Goal: Information Seeking & Learning: Learn about a topic

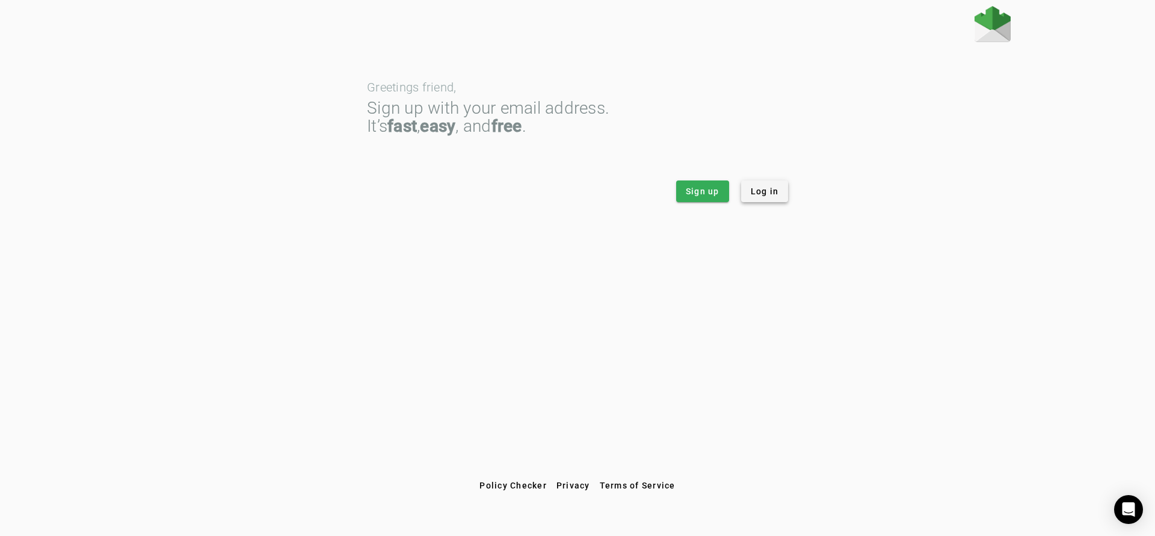
click at [766, 196] on span "Log in" at bounding box center [765, 191] width 28 height 12
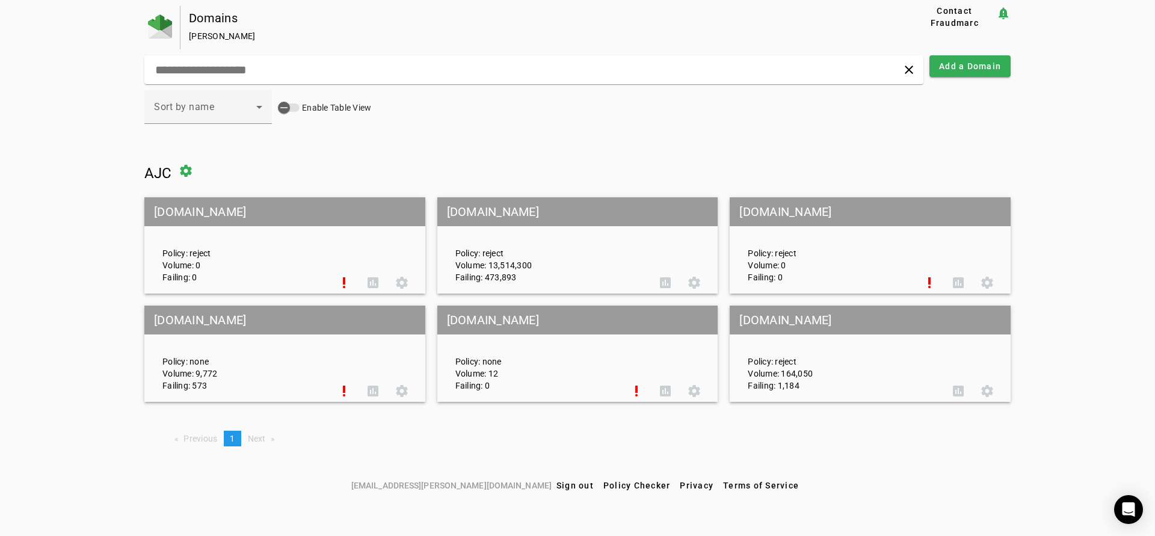
click at [677, 242] on div "Policy: reject Volume: 13,514,300 Failing: 473,893 assessment settings" at bounding box center [577, 245] width 281 height 93
click at [625, 209] on mat-grid-tile-header "[DOMAIN_NAME]" at bounding box center [577, 211] width 281 height 29
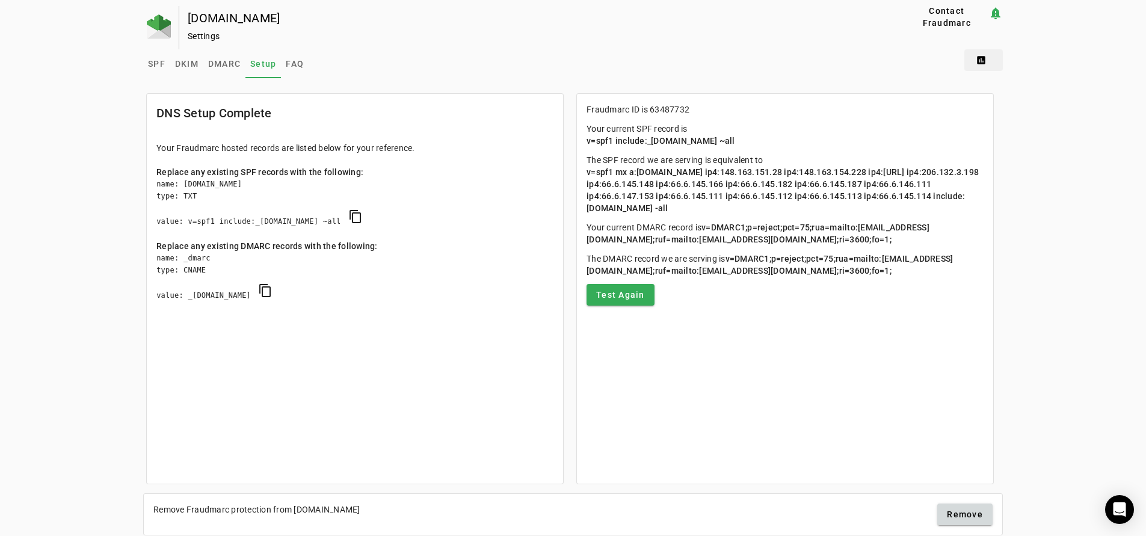
click at [984, 60] on span at bounding box center [983, 60] width 39 height 29
click at [1019, 94] on span "DMARC Report" at bounding box center [1013, 90] width 71 height 14
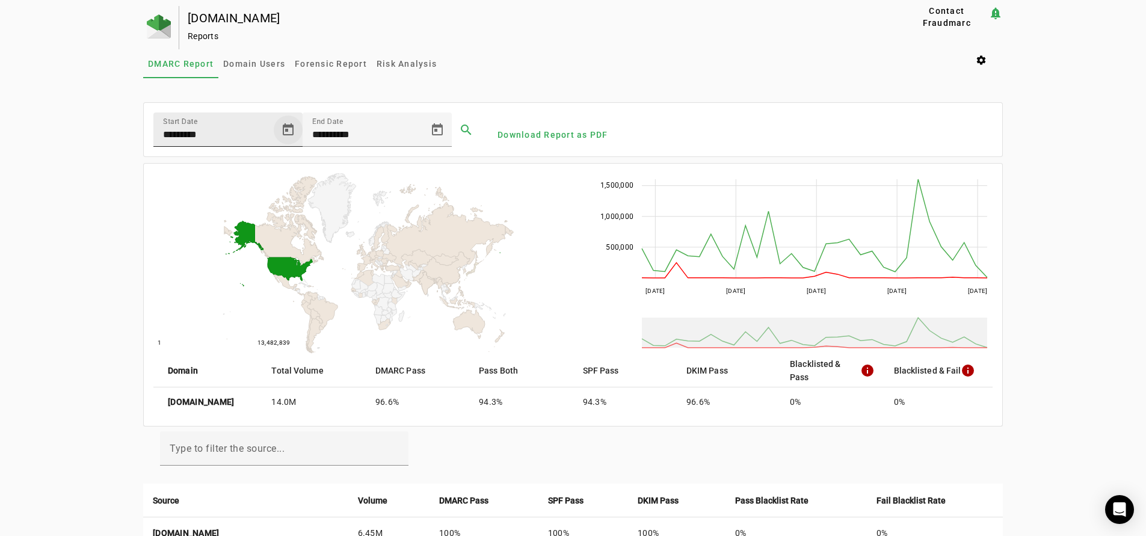
click at [286, 128] on span "Open calendar" at bounding box center [288, 130] width 29 height 29
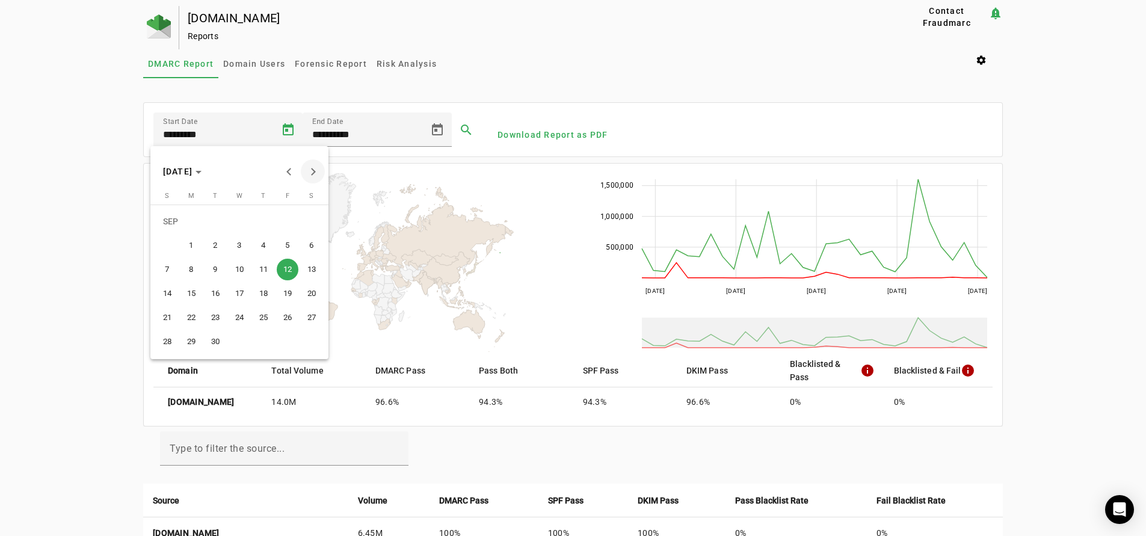
click at [315, 171] on button "Next month" at bounding box center [313, 171] width 24 height 24
click at [165, 246] on span "5" at bounding box center [167, 246] width 22 height 22
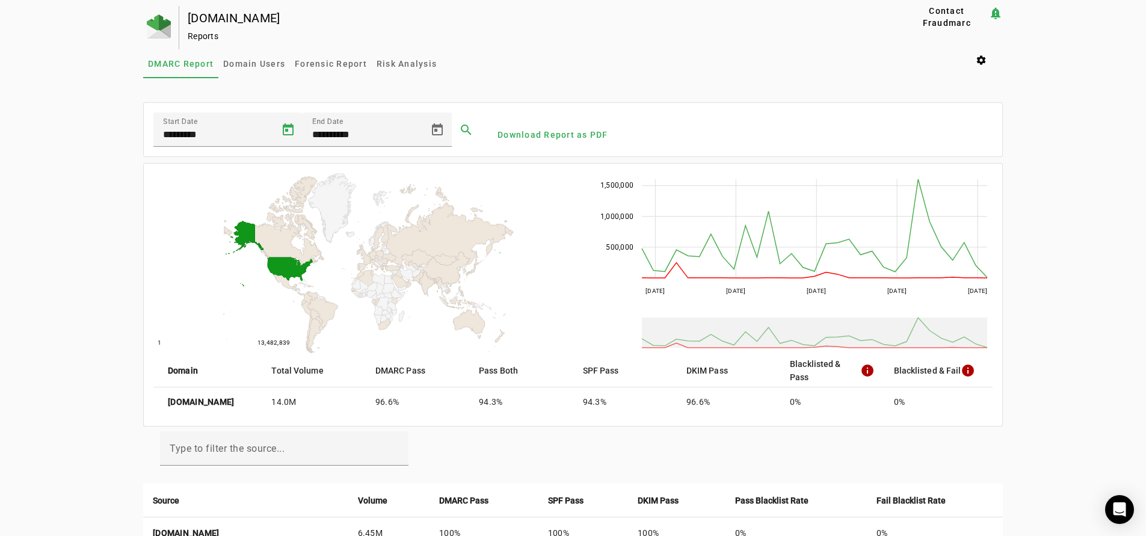
type input "*********"
click at [436, 129] on span "Open calendar" at bounding box center [437, 130] width 29 height 29
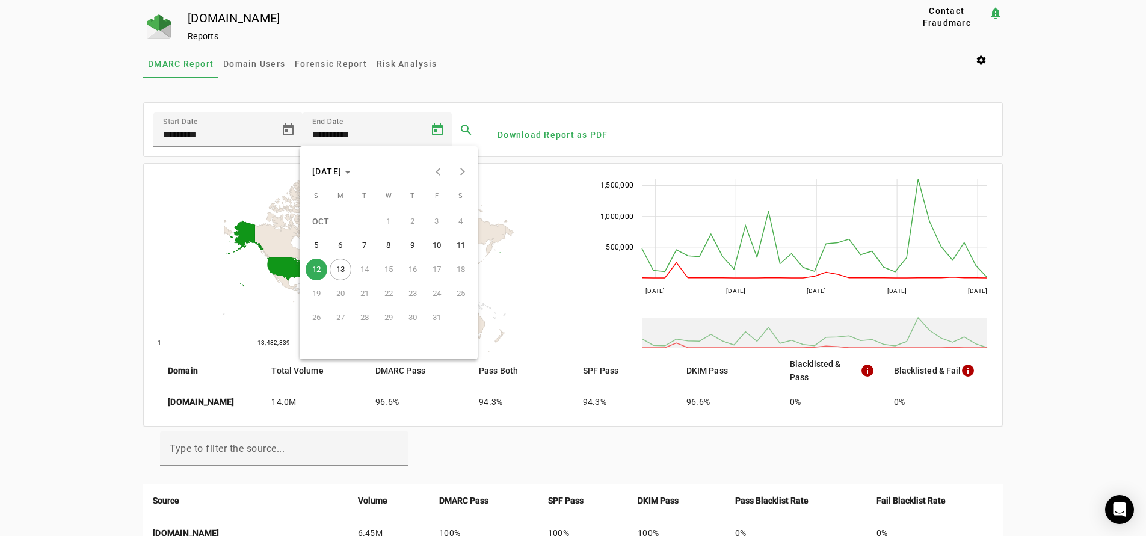
click at [463, 244] on span "11" at bounding box center [461, 246] width 22 height 22
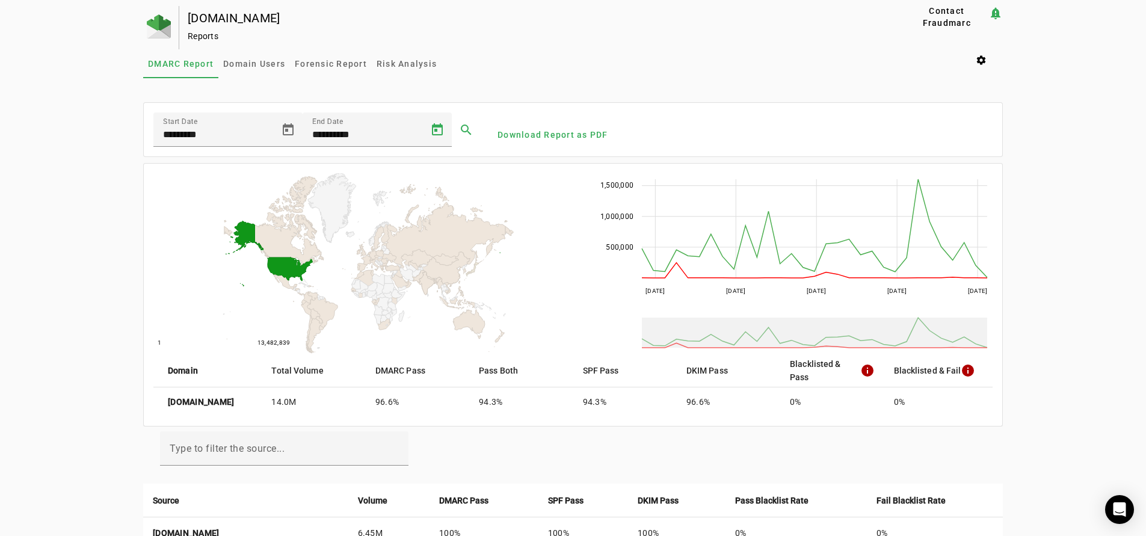
type input "**********"
click at [469, 127] on span at bounding box center [466, 130] width 29 height 29
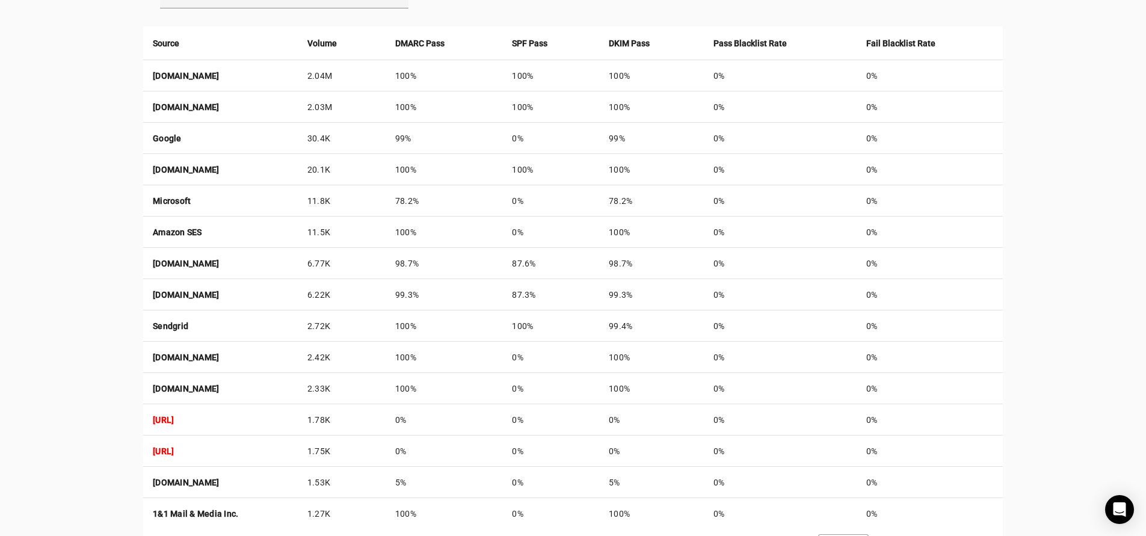
scroll to position [509, 0]
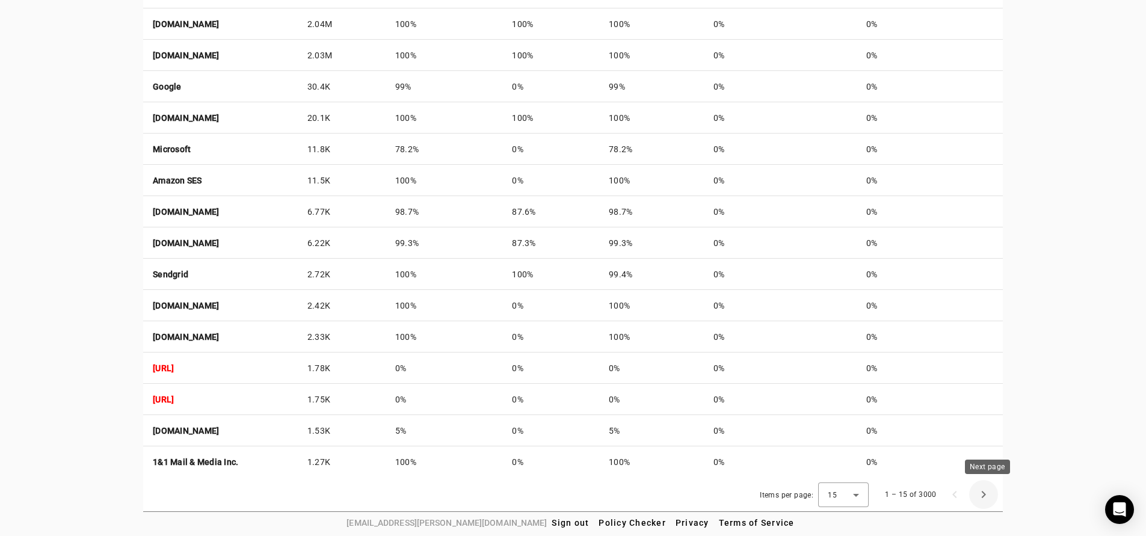
click at [990, 494] on span "Next page" at bounding box center [983, 494] width 29 height 29
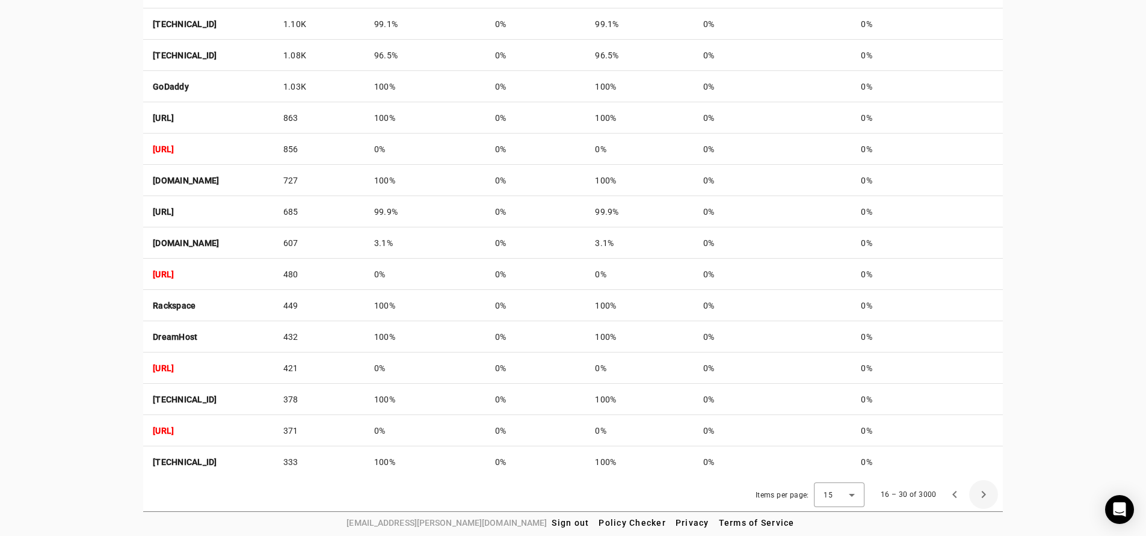
click at [989, 493] on span "Next page" at bounding box center [983, 494] width 29 height 29
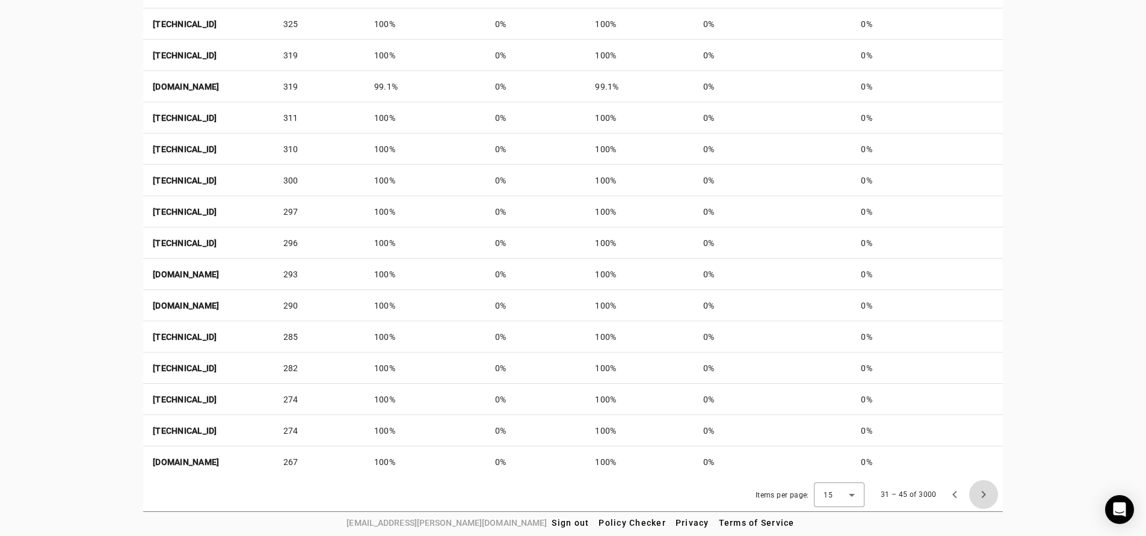
click at [989, 493] on span "Next page" at bounding box center [983, 494] width 29 height 29
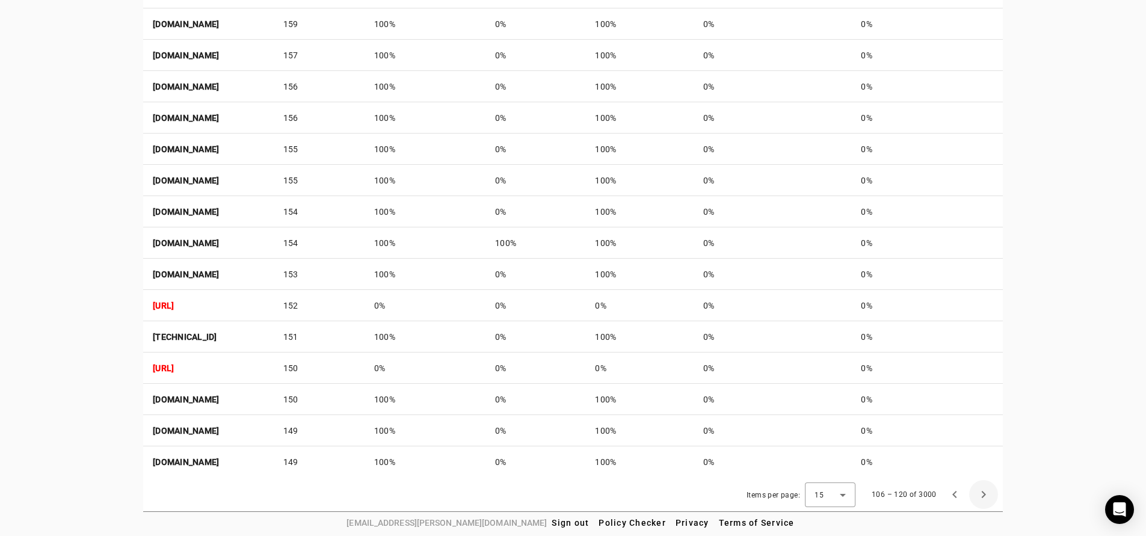
click at [989, 493] on span "Next page" at bounding box center [983, 494] width 29 height 29
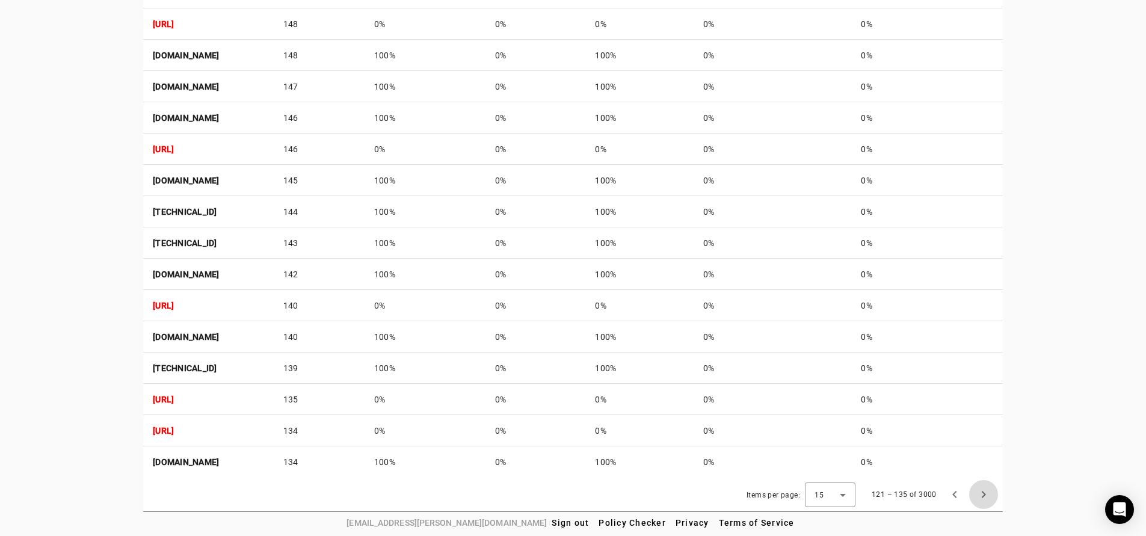
click at [989, 493] on span "Next page" at bounding box center [983, 494] width 29 height 29
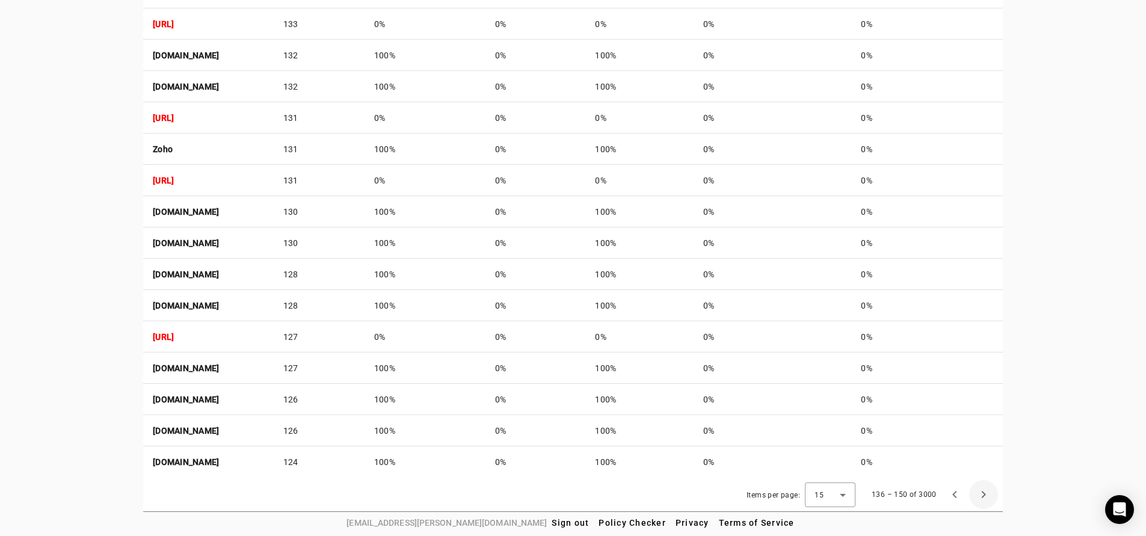
click at [989, 493] on span "Next page" at bounding box center [983, 494] width 29 height 29
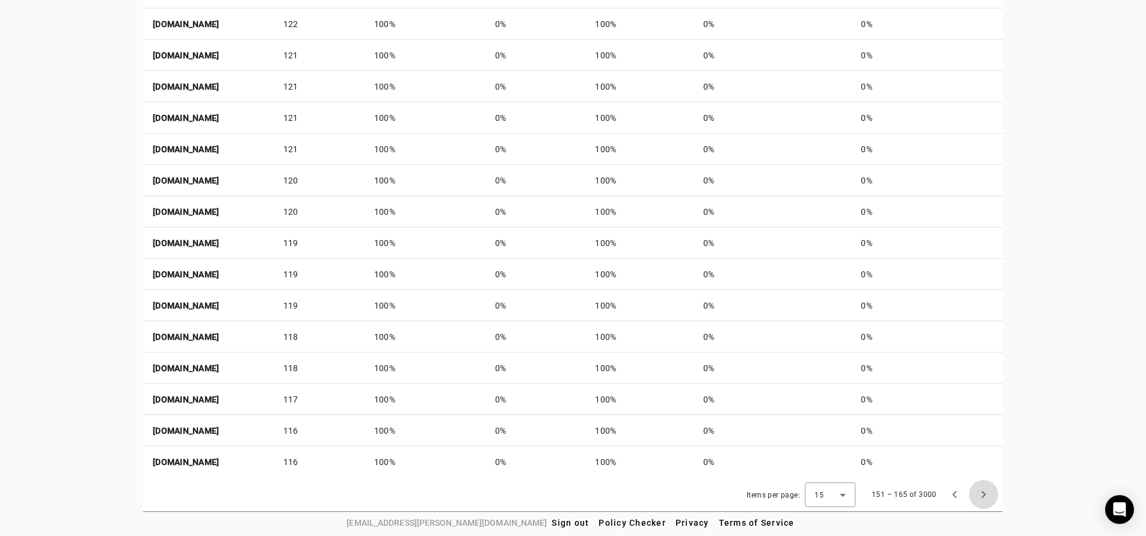
click at [989, 493] on span "Next page" at bounding box center [983, 494] width 29 height 29
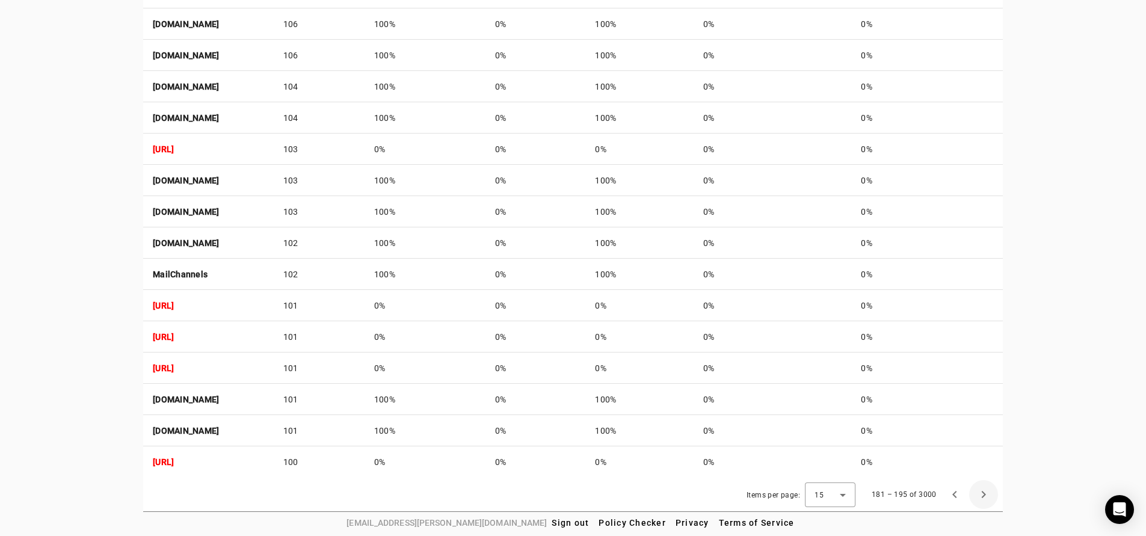
click at [989, 493] on span "Next page" at bounding box center [983, 494] width 29 height 29
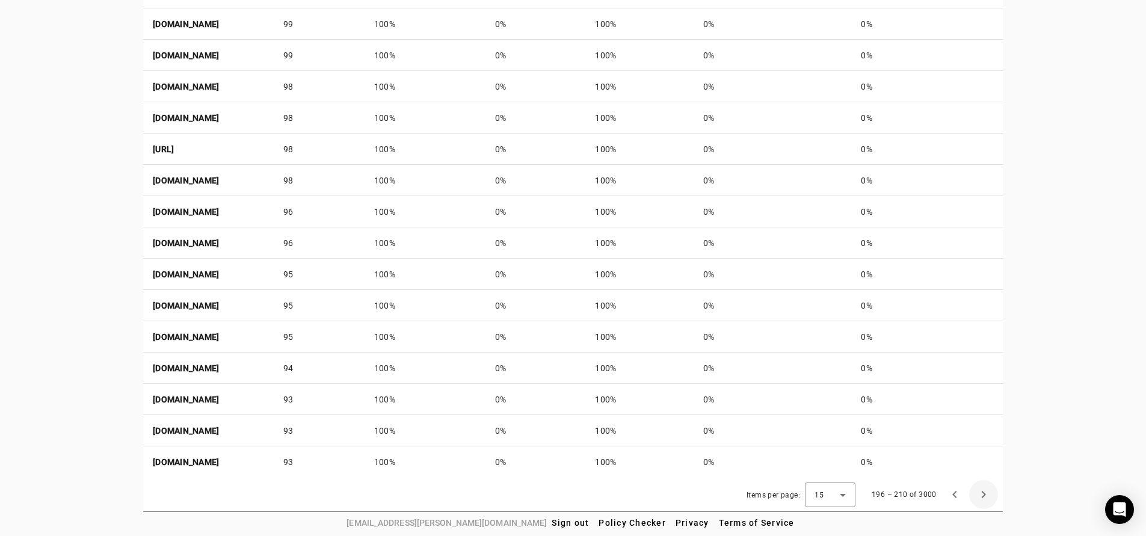
click at [989, 493] on span "Next page" at bounding box center [983, 494] width 29 height 29
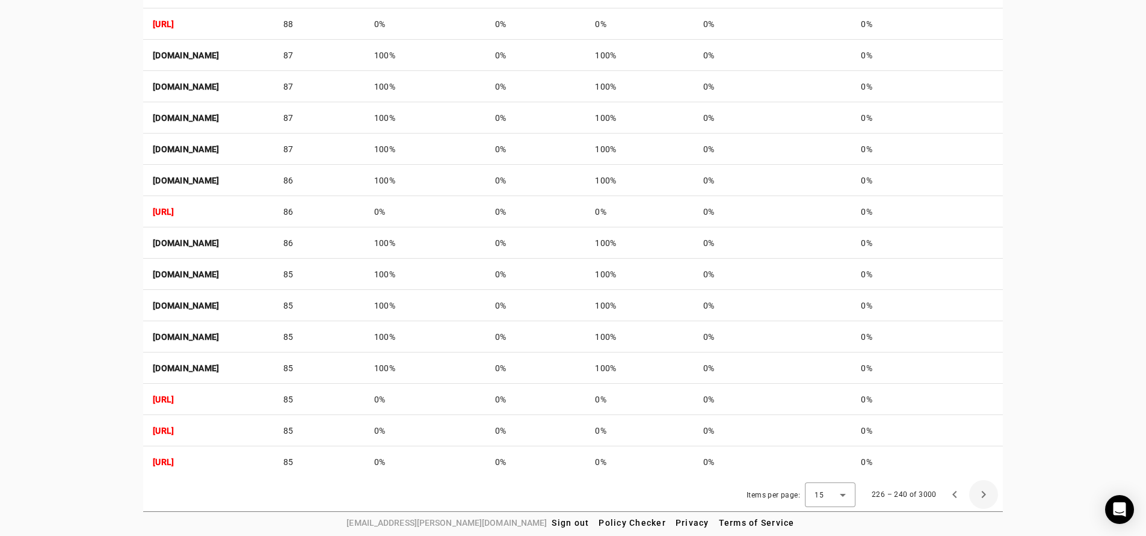
click at [989, 493] on span "Next page" at bounding box center [983, 494] width 29 height 29
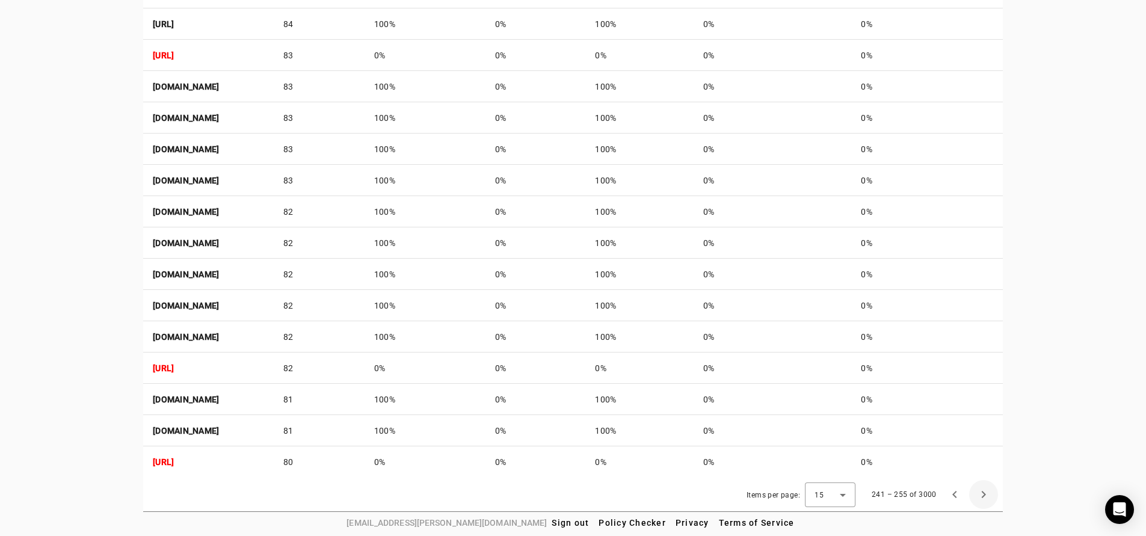
click at [989, 493] on span "Next page" at bounding box center [983, 494] width 29 height 29
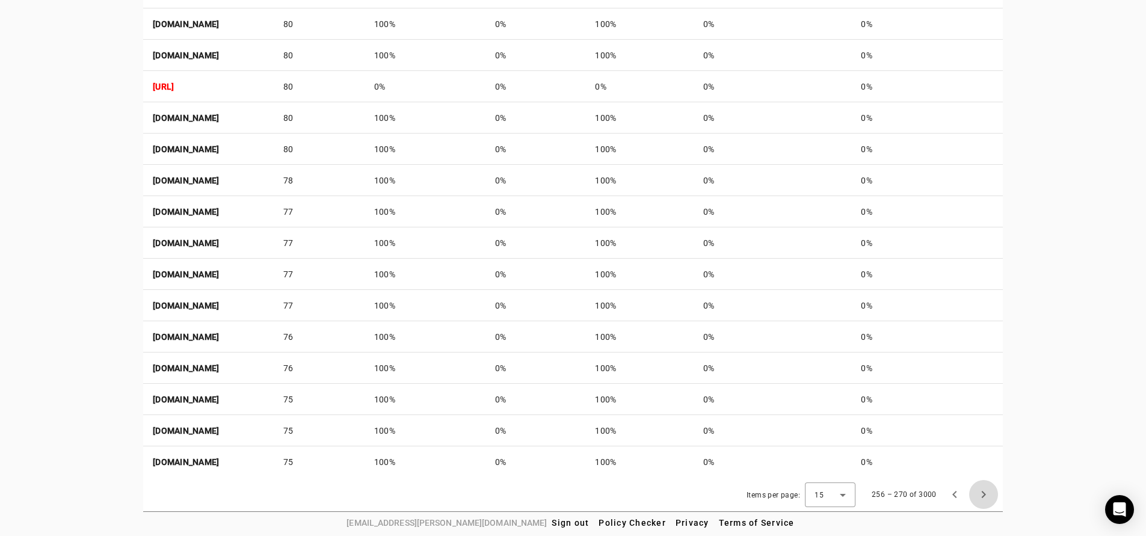
click at [989, 493] on span "Next page" at bounding box center [983, 494] width 29 height 29
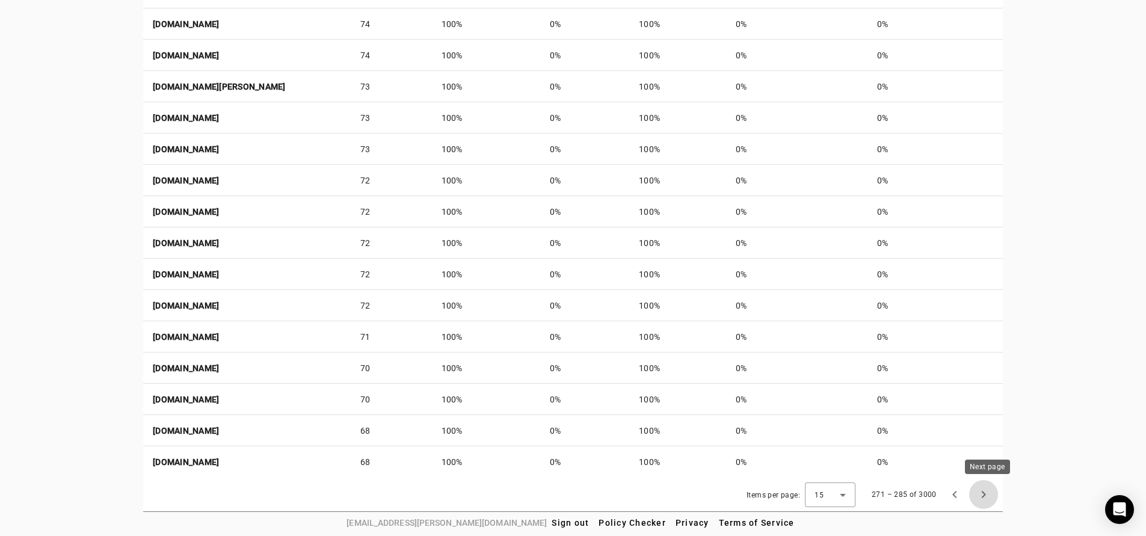
click at [989, 493] on span "Next page" at bounding box center [983, 494] width 29 height 29
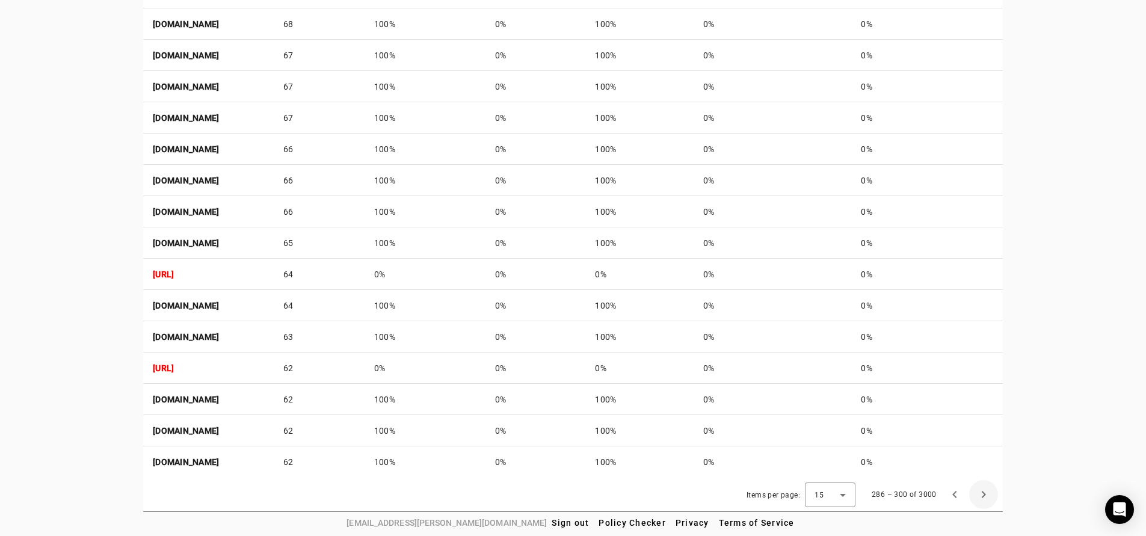
click at [989, 493] on span "Next page" at bounding box center [983, 494] width 29 height 29
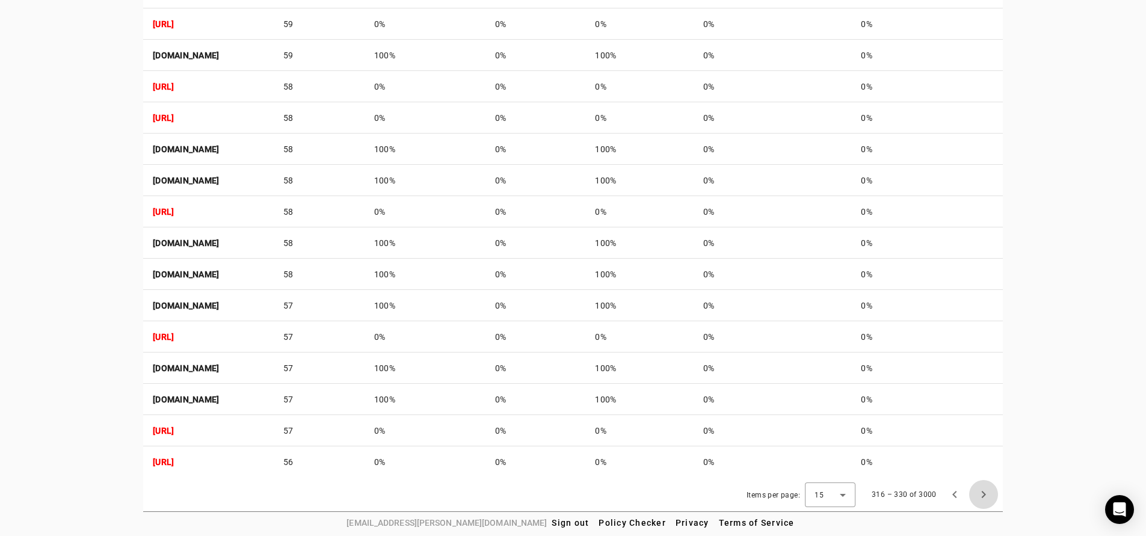
click at [989, 493] on span "Next page" at bounding box center [983, 494] width 29 height 29
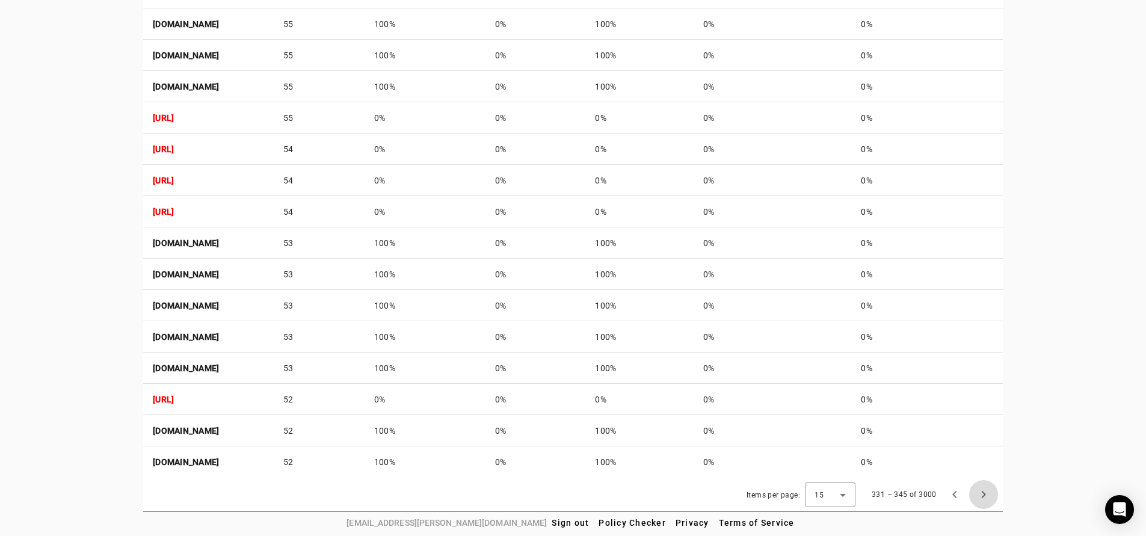
click at [989, 493] on span "Next page" at bounding box center [983, 494] width 29 height 29
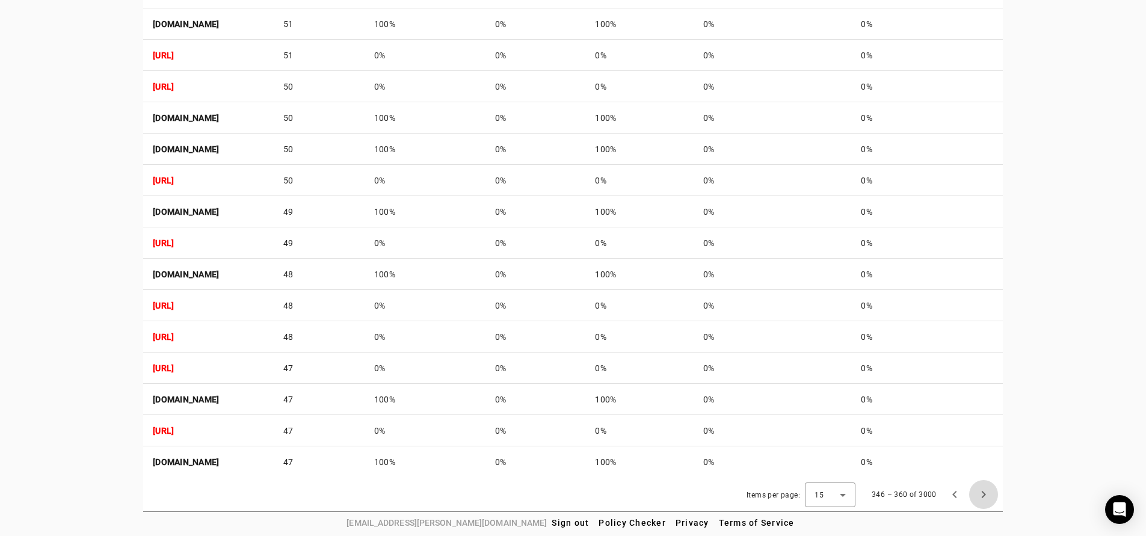
click at [989, 493] on span "Next page" at bounding box center [983, 494] width 29 height 29
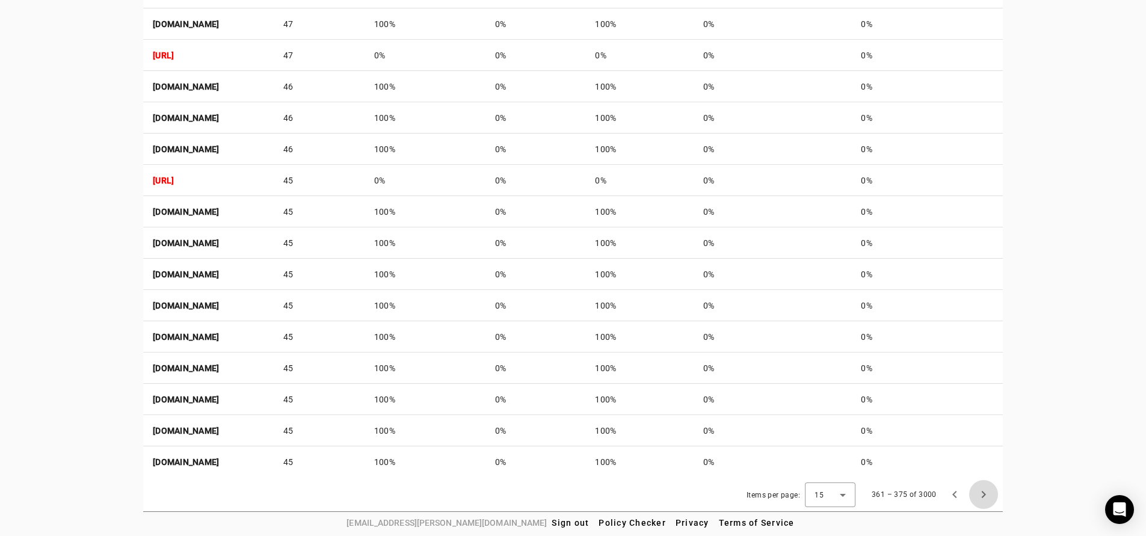
click at [989, 493] on span "Next page" at bounding box center [983, 494] width 29 height 29
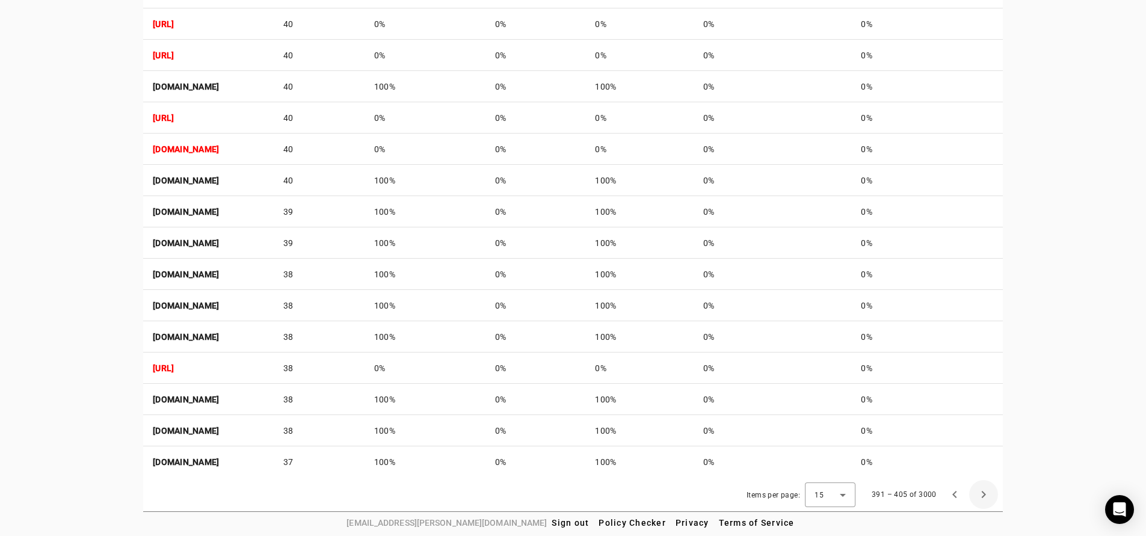
click at [989, 493] on span "Next page" at bounding box center [983, 494] width 29 height 29
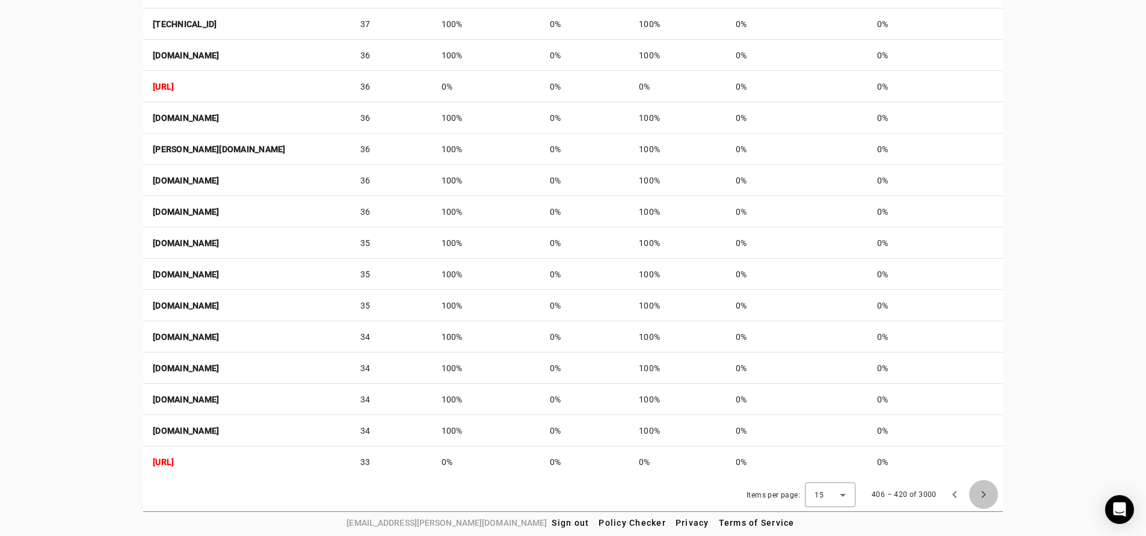
click at [989, 493] on span "Next page" at bounding box center [983, 494] width 29 height 29
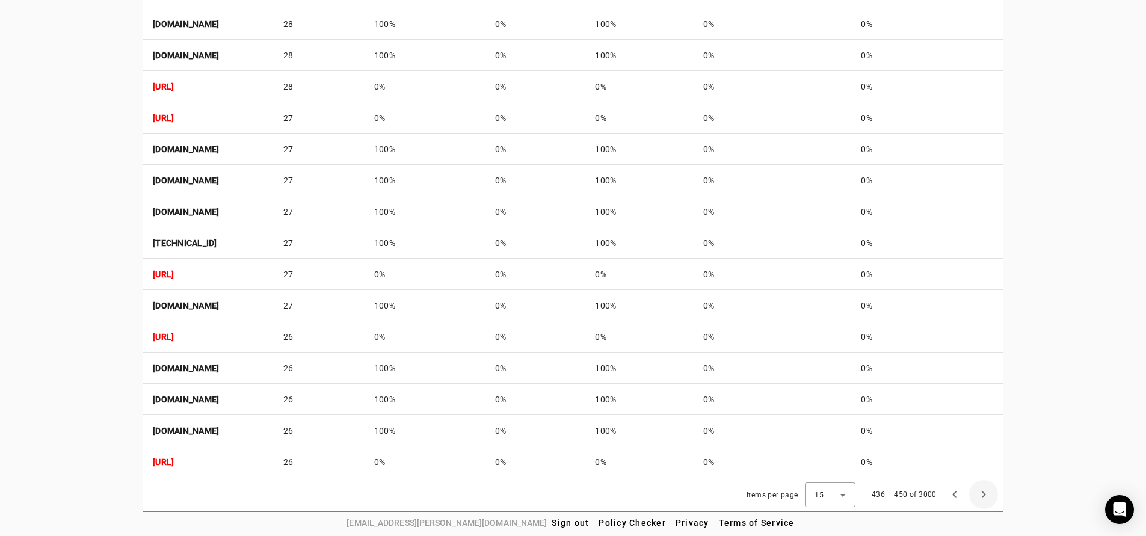
click at [989, 493] on span "Next page" at bounding box center [983, 494] width 29 height 29
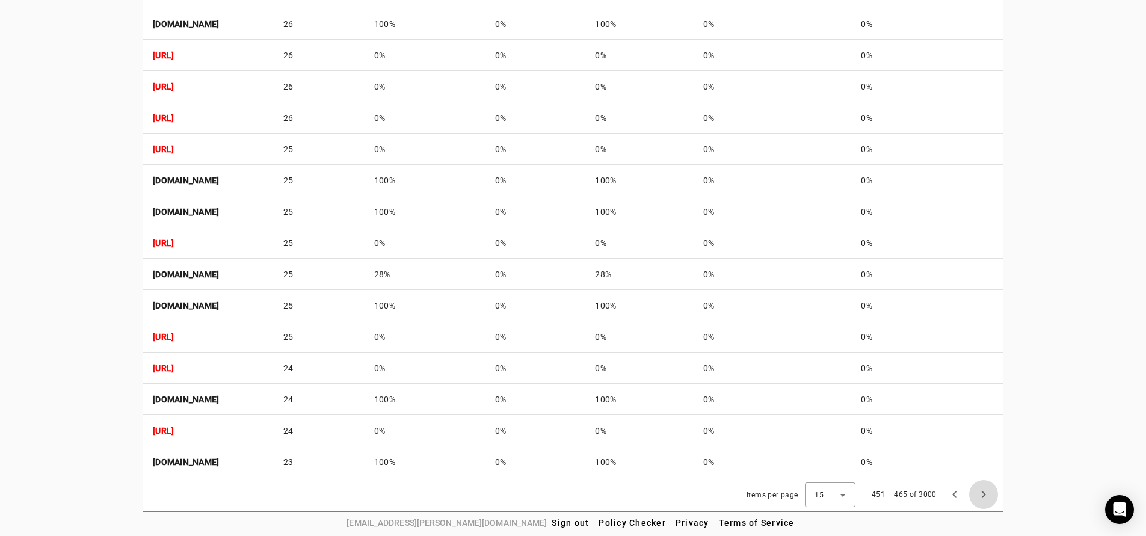
click at [989, 493] on span "Next page" at bounding box center [983, 494] width 29 height 29
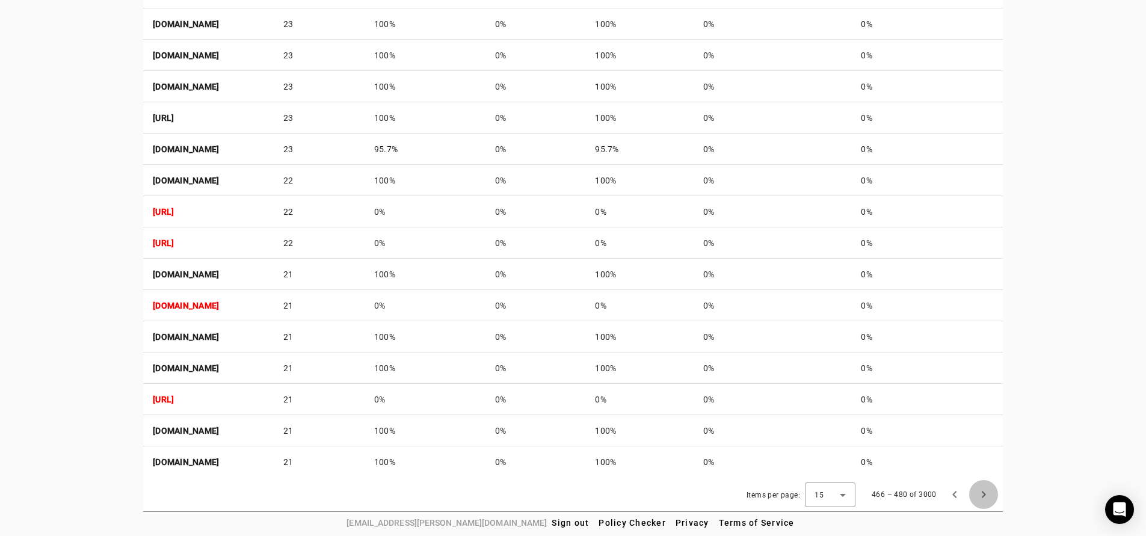
click at [989, 493] on span "Next page" at bounding box center [983, 494] width 29 height 29
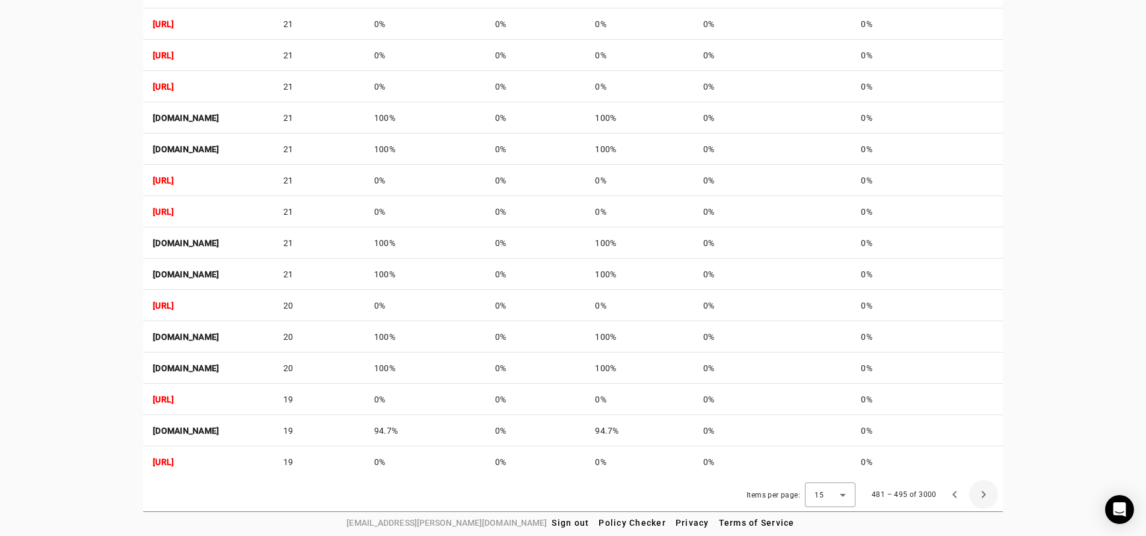
click at [989, 493] on span "Next page" at bounding box center [983, 494] width 29 height 29
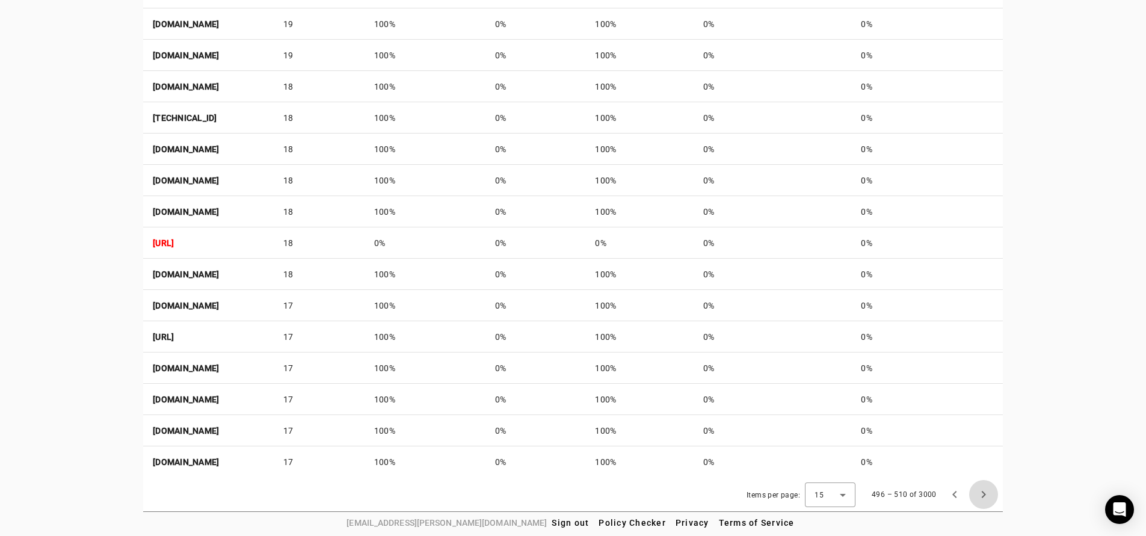
click at [989, 493] on span "Next page" at bounding box center [983, 494] width 29 height 29
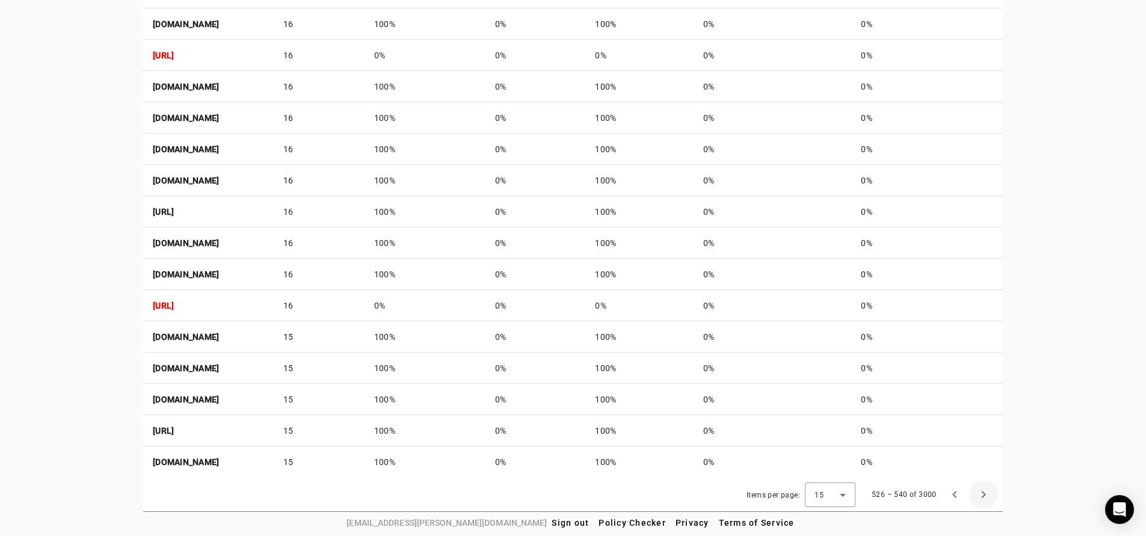
click at [989, 493] on span "Next page" at bounding box center [983, 494] width 29 height 29
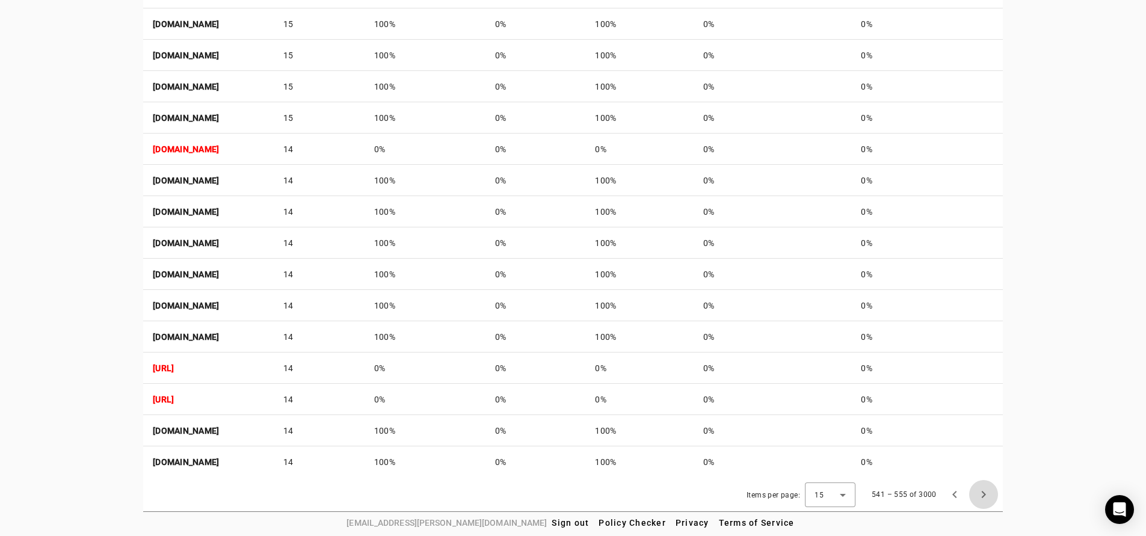
click at [989, 493] on span "Next page" at bounding box center [983, 494] width 29 height 29
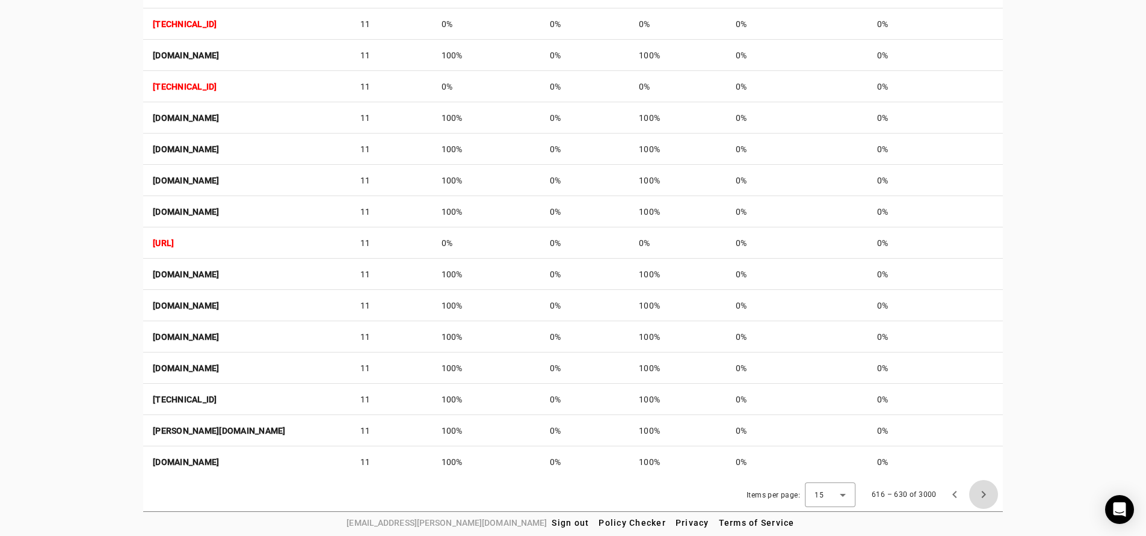
click at [989, 493] on span "Next page" at bounding box center [983, 494] width 29 height 29
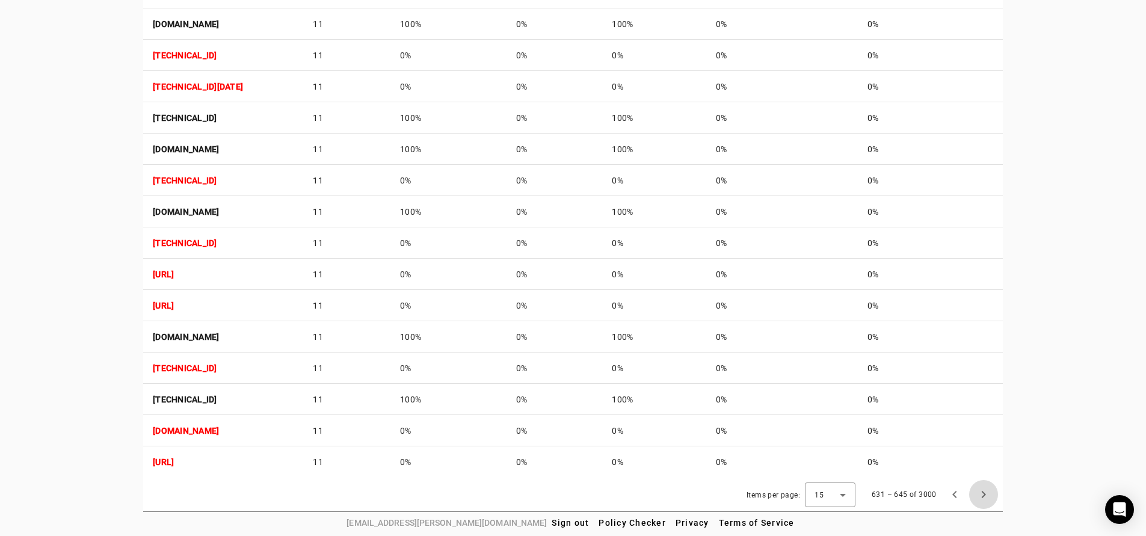
click at [989, 493] on span "Next page" at bounding box center [983, 494] width 29 height 29
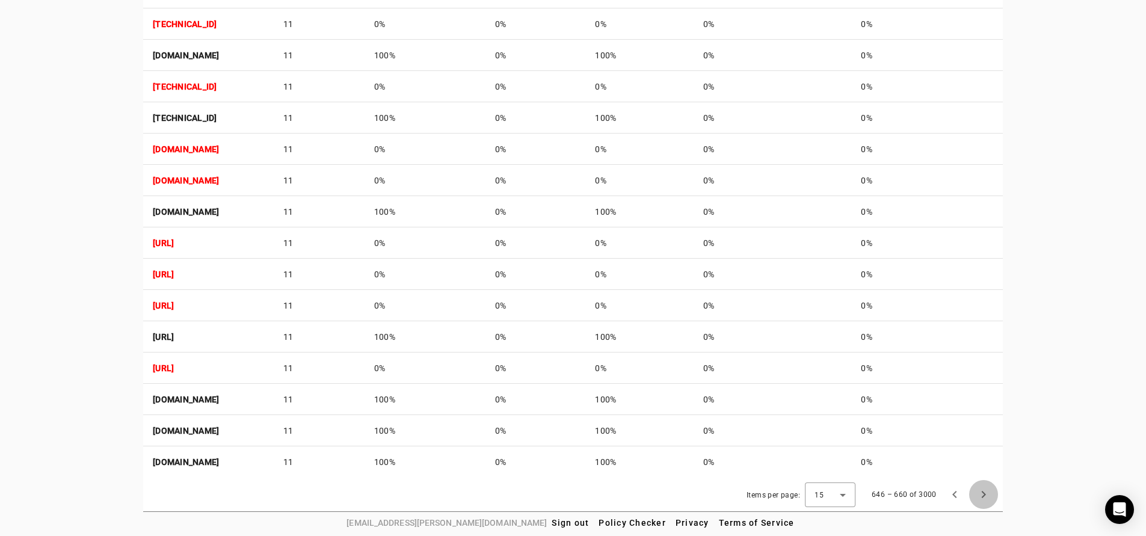
click at [990, 493] on span "Next page" at bounding box center [983, 494] width 29 height 29
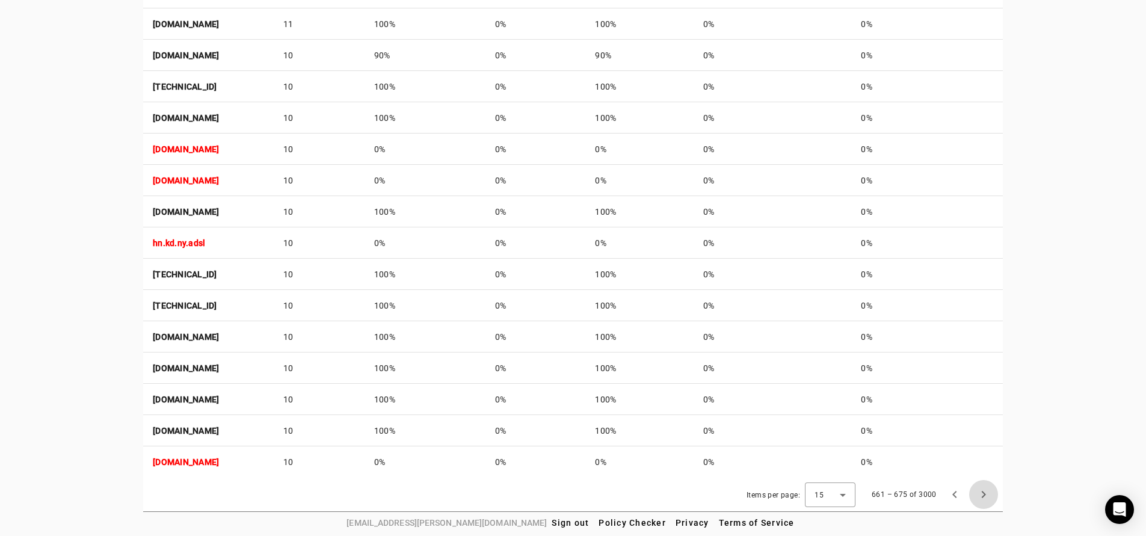
click at [990, 493] on span "Next page" at bounding box center [983, 494] width 29 height 29
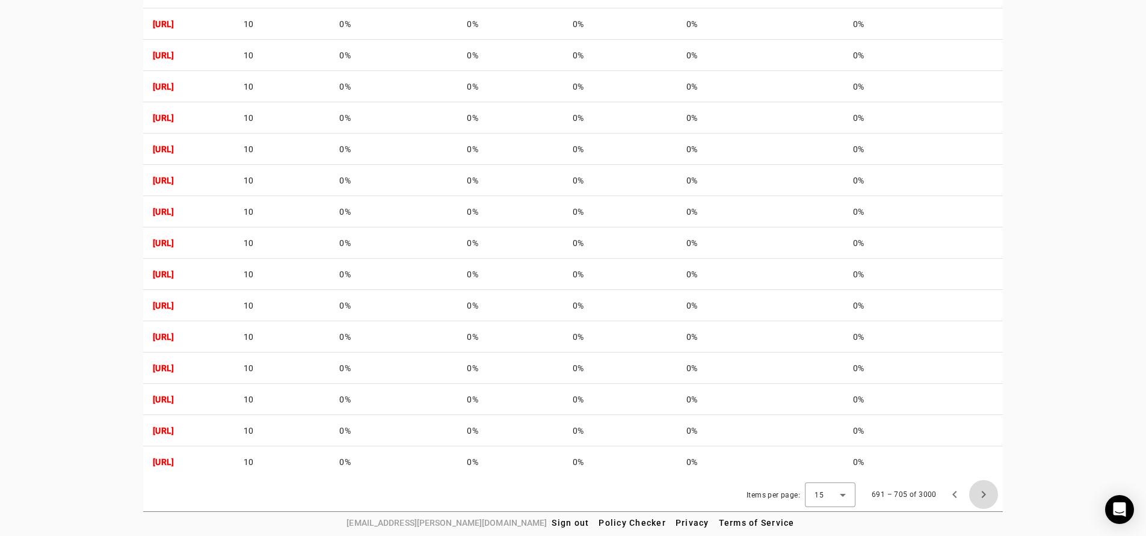
click at [990, 493] on span "Next page" at bounding box center [983, 494] width 29 height 29
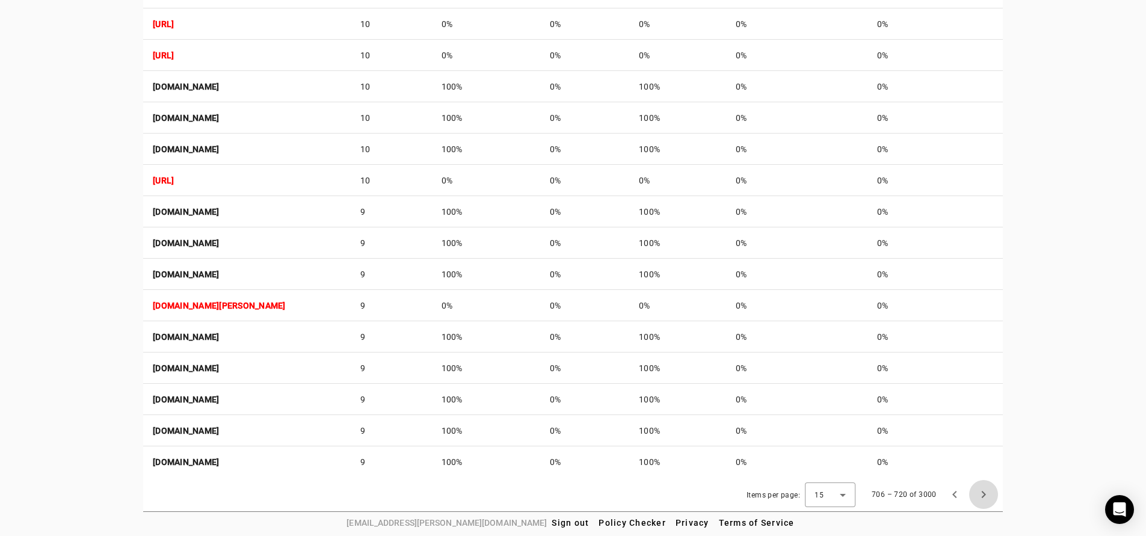
click at [990, 493] on span "Next page" at bounding box center [983, 494] width 29 height 29
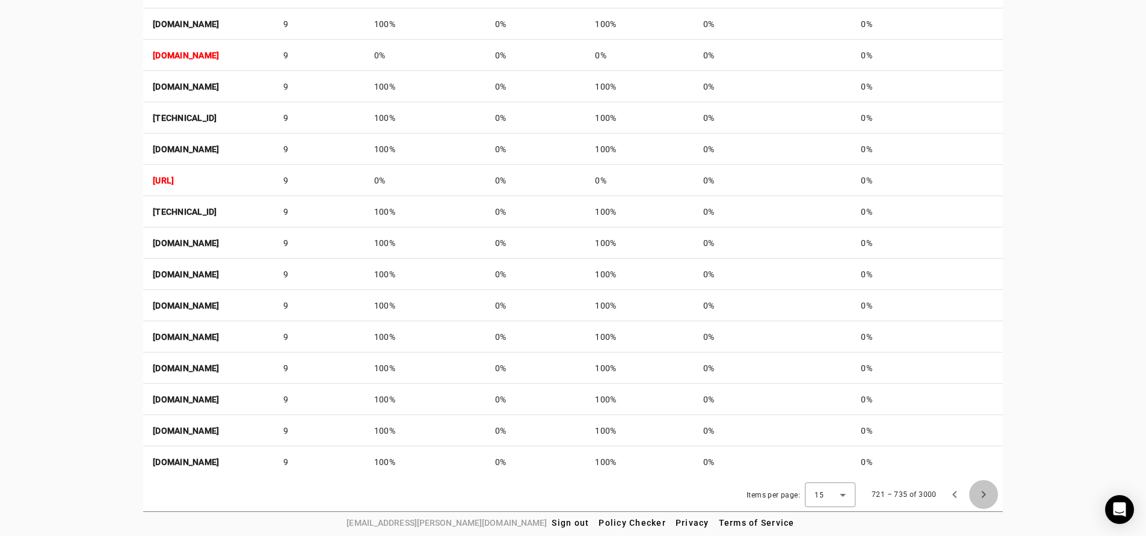
click at [990, 493] on span "Next page" at bounding box center [983, 494] width 29 height 29
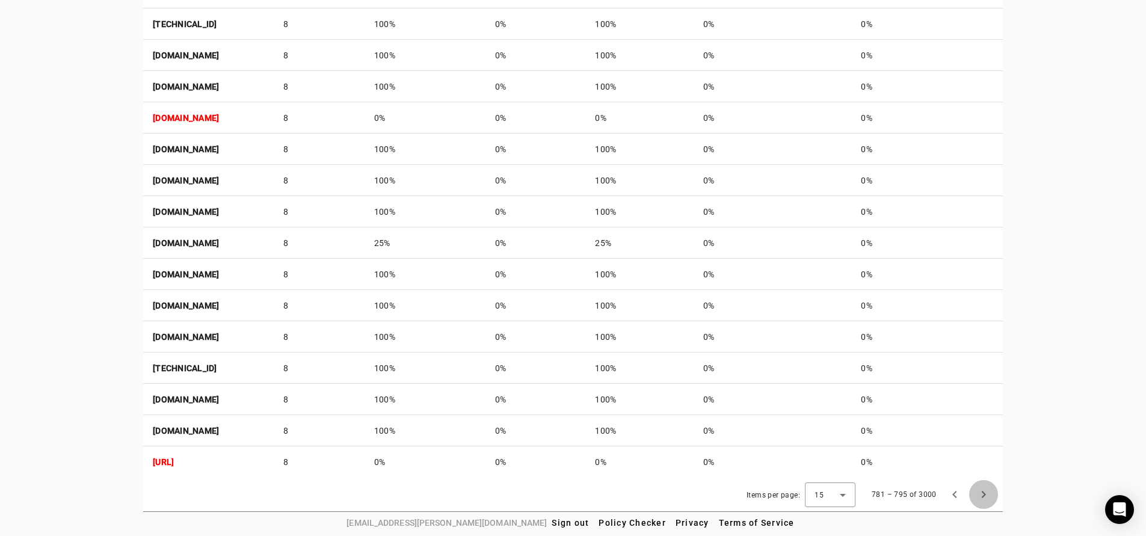
click at [990, 493] on span "Next page" at bounding box center [983, 494] width 29 height 29
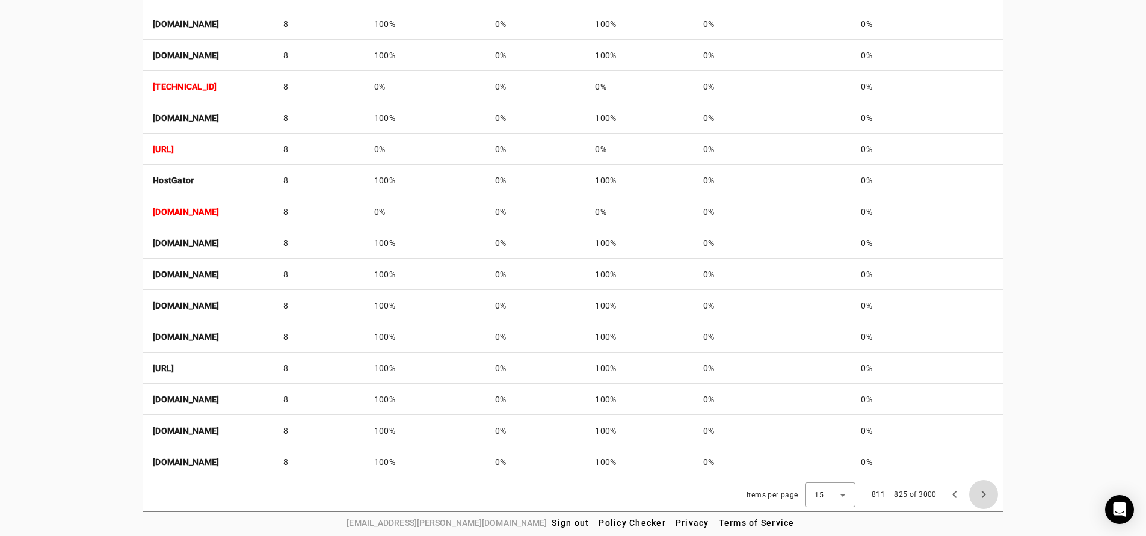
click at [990, 493] on span "Next page" at bounding box center [983, 494] width 29 height 29
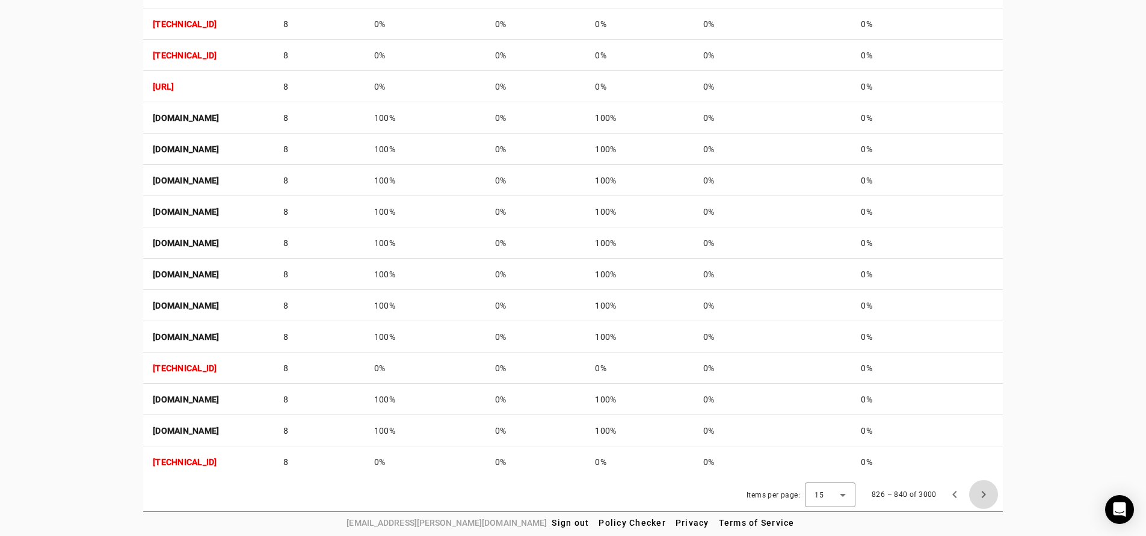
click at [990, 493] on span "Next page" at bounding box center [983, 494] width 29 height 29
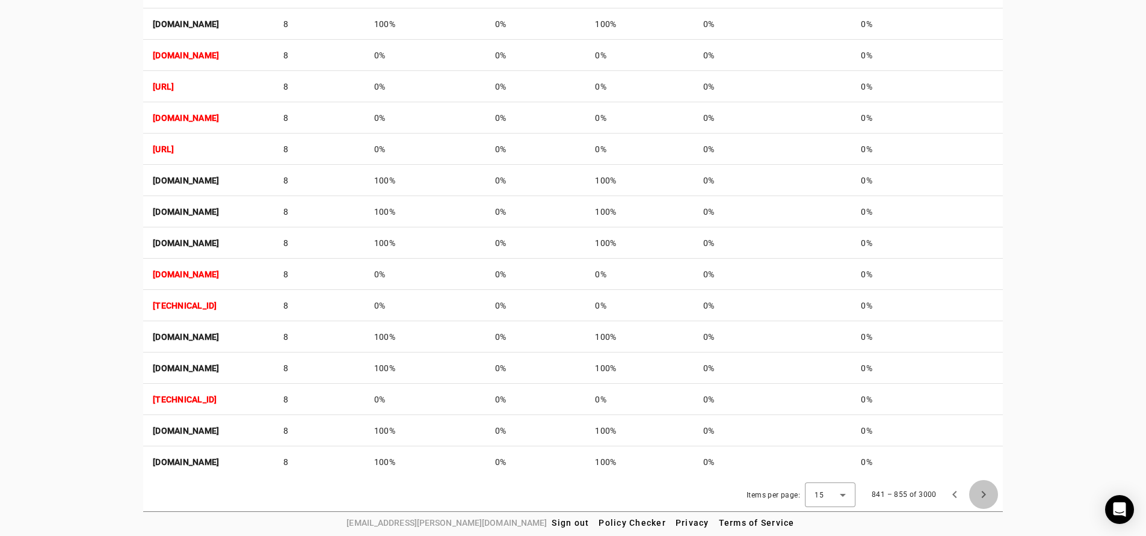
click at [990, 493] on span "Next page" at bounding box center [983, 494] width 29 height 29
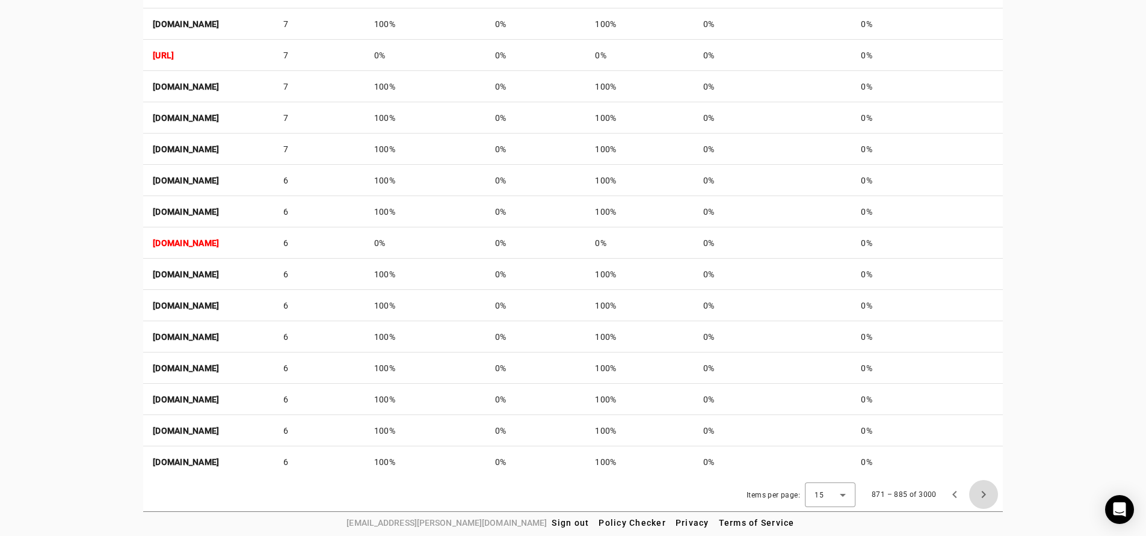
click at [990, 493] on span "Next page" at bounding box center [983, 494] width 29 height 29
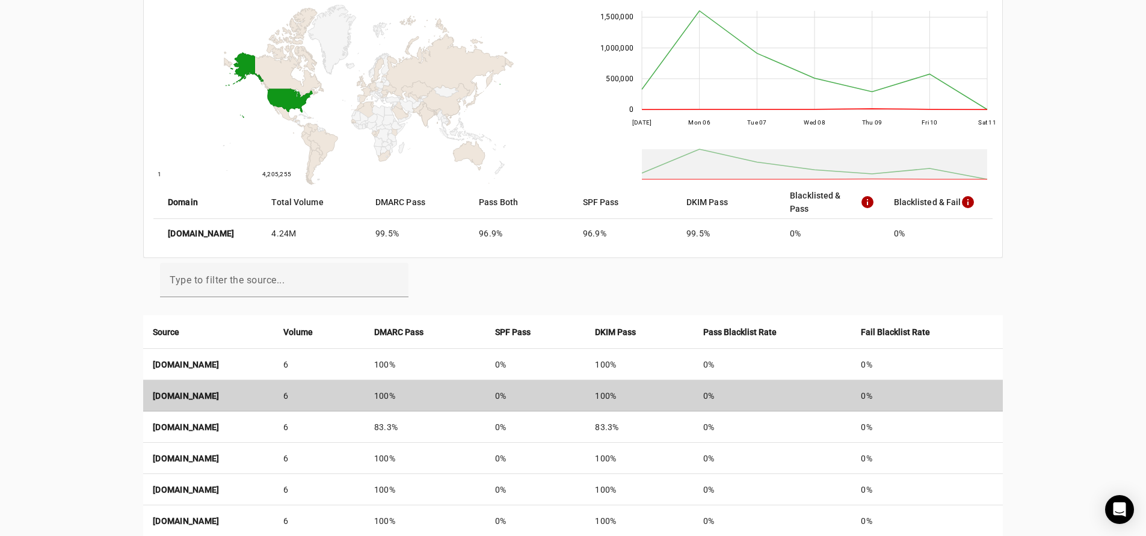
scroll to position [249, 0]
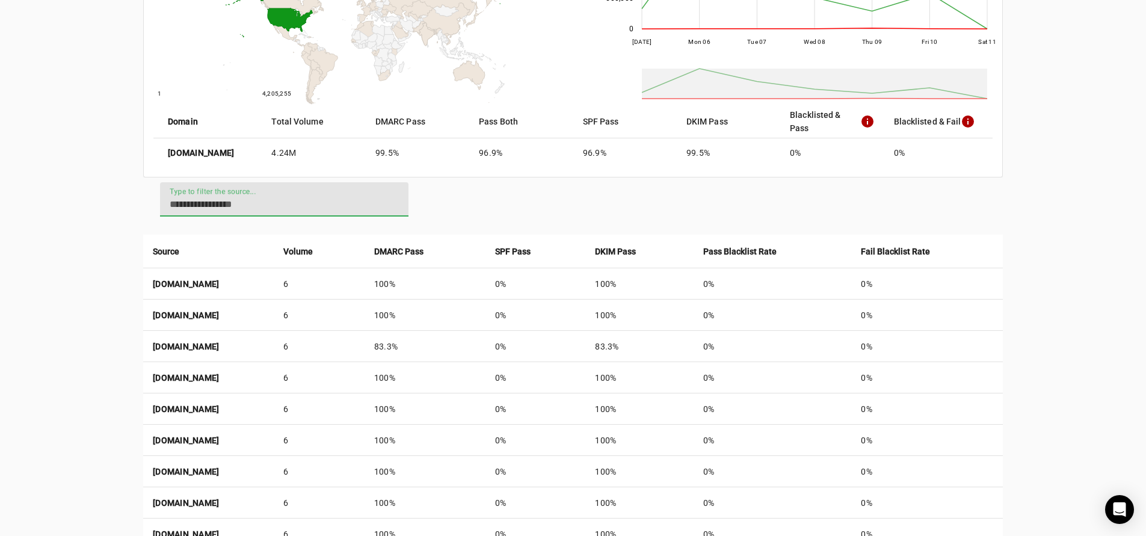
click at [292, 199] on input "Type to filter the source..." at bounding box center [284, 204] width 229 height 14
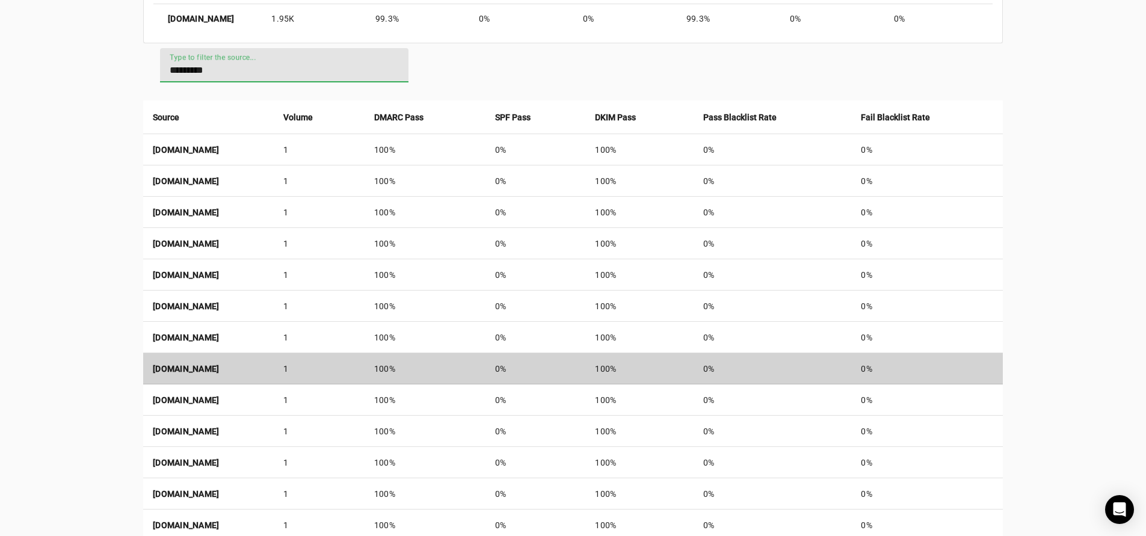
scroll to position [446, 0]
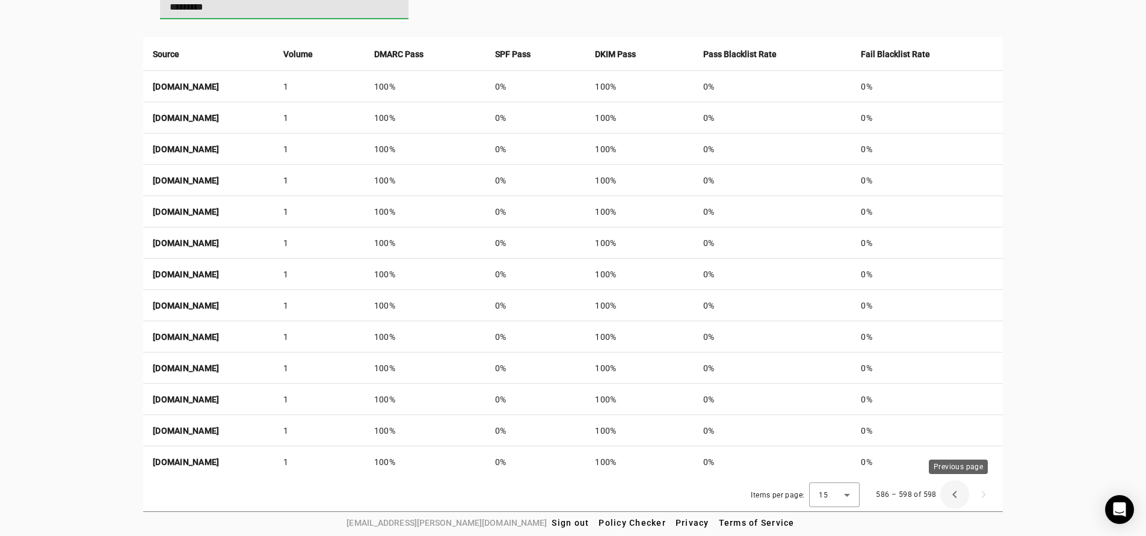
type input "*********"
click at [960, 495] on span "Previous page" at bounding box center [954, 494] width 29 height 29
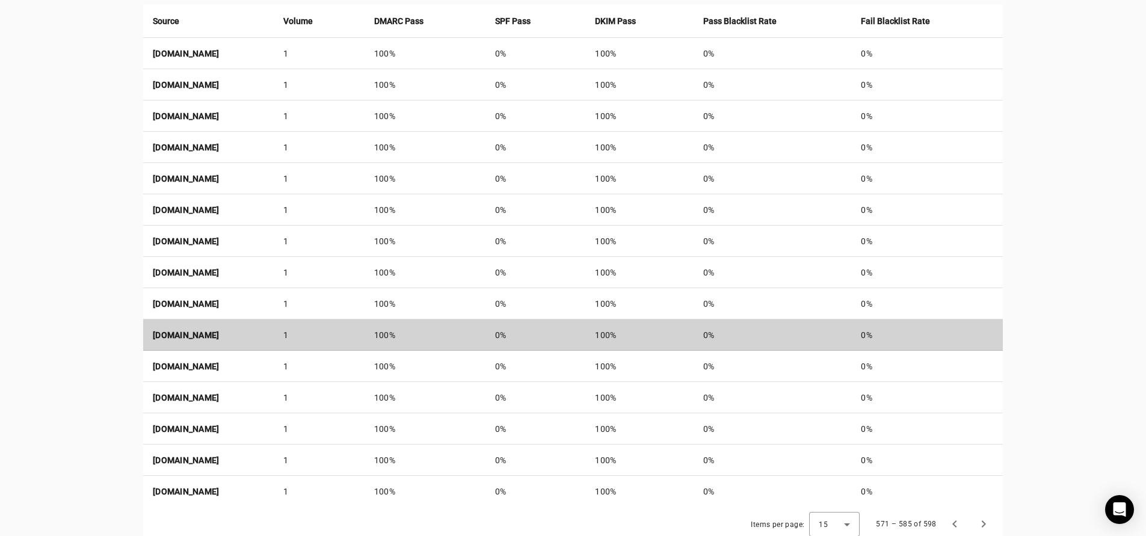
scroll to position [509, 0]
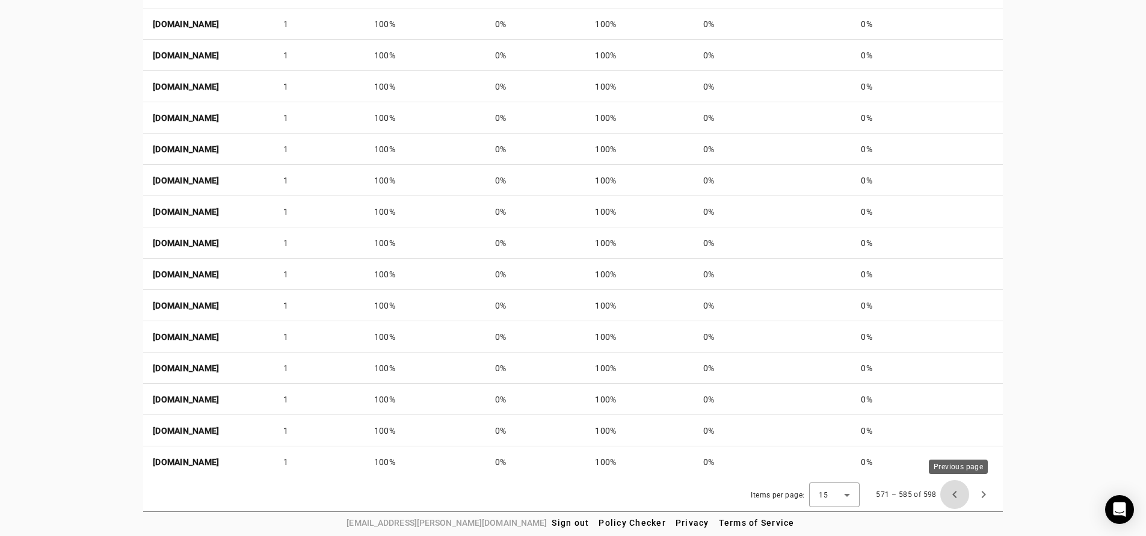
click at [955, 490] on span "Previous page" at bounding box center [954, 494] width 29 height 29
click at [958, 494] on span "Previous page" at bounding box center [954, 494] width 29 height 29
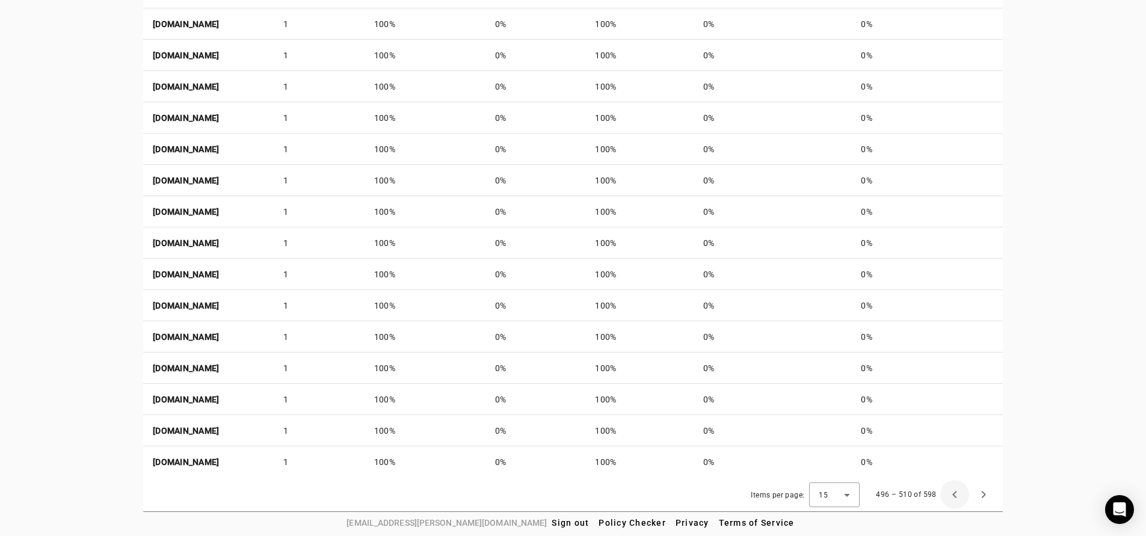
click at [958, 494] on span "Previous page" at bounding box center [954, 494] width 29 height 29
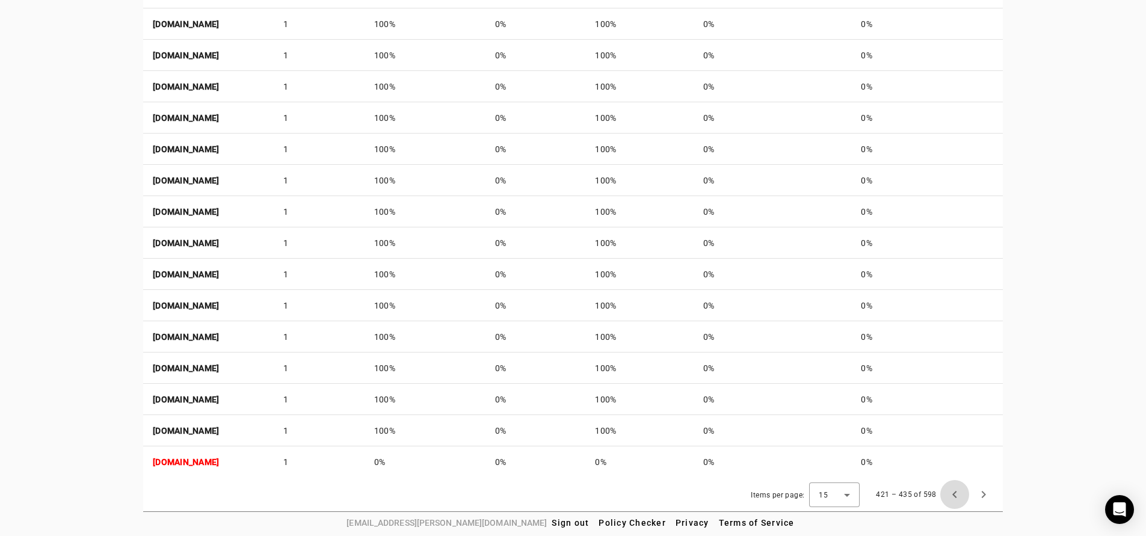
click at [958, 494] on span "Previous page" at bounding box center [954, 494] width 29 height 29
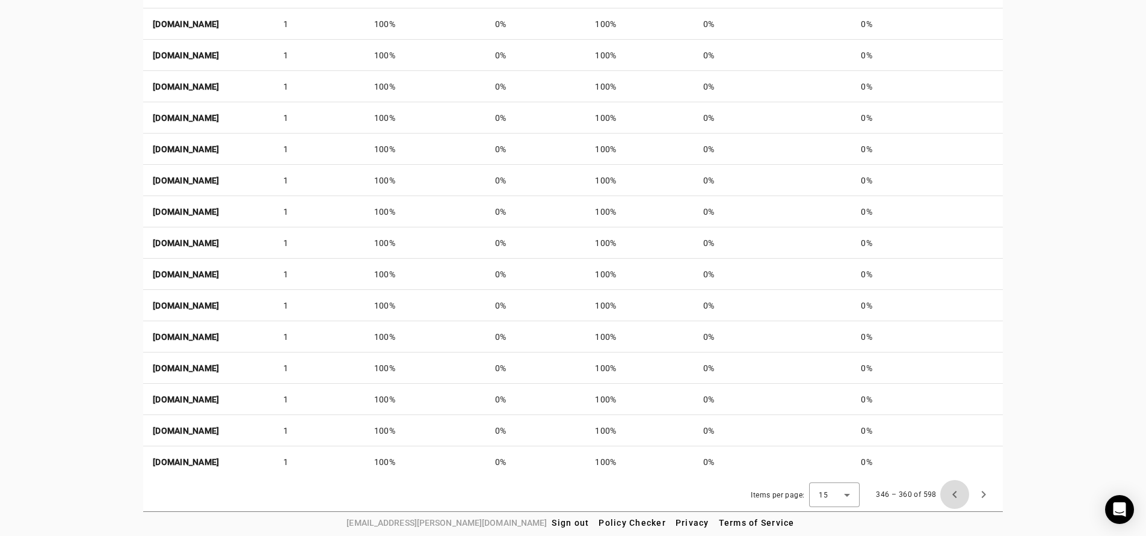
click at [958, 494] on span "Previous page" at bounding box center [954, 494] width 29 height 29
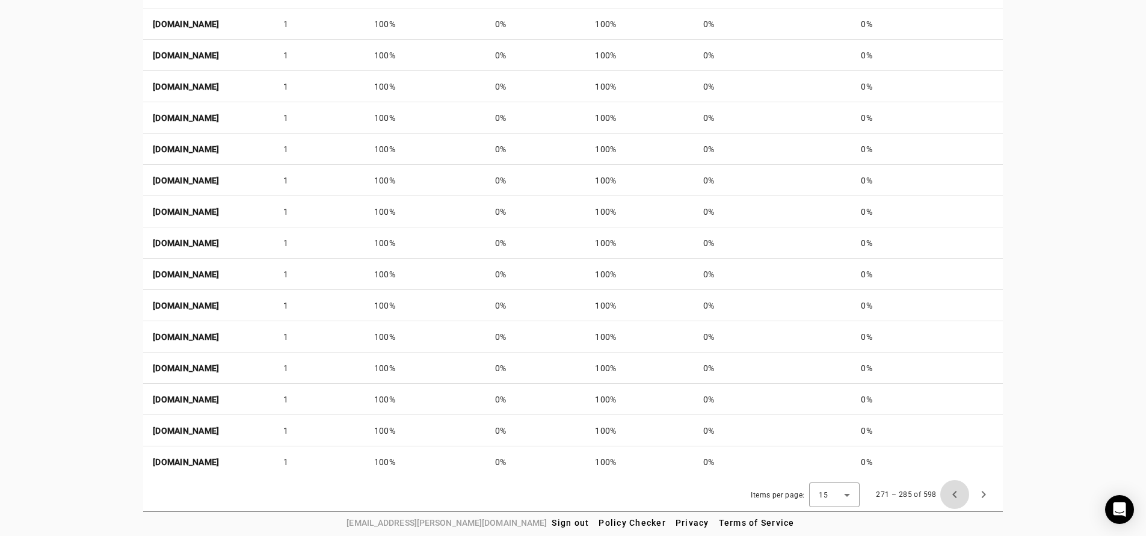
click at [958, 494] on span "Previous page" at bounding box center [954, 494] width 29 height 29
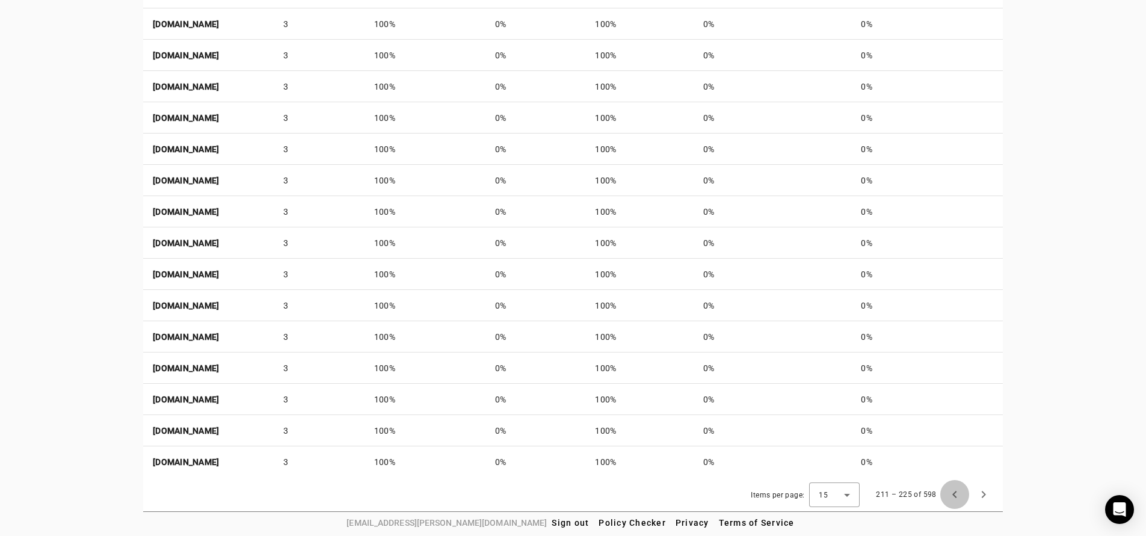
click at [958, 494] on span "Previous page" at bounding box center [954, 494] width 29 height 29
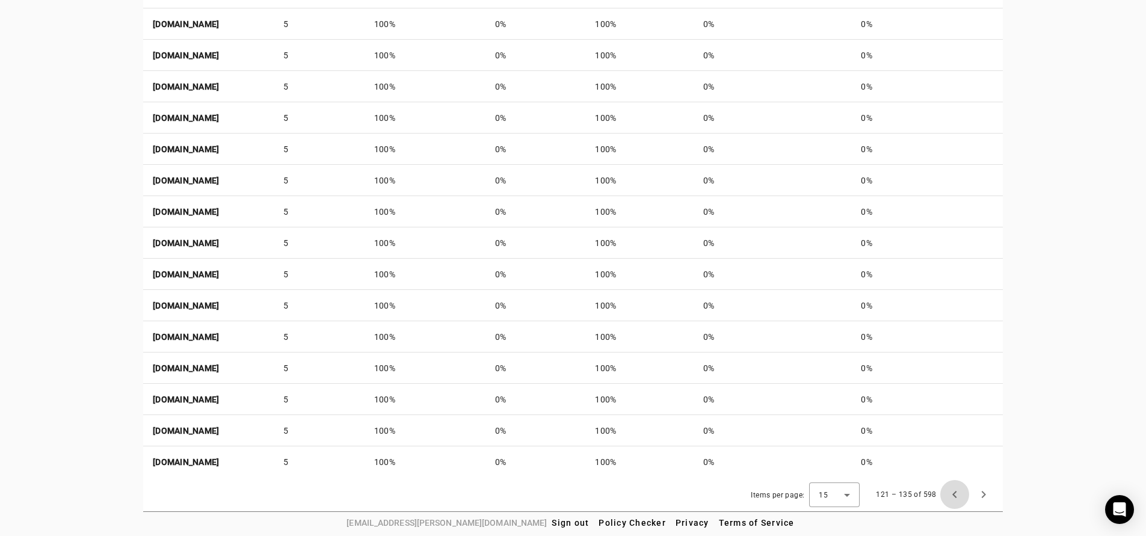
click at [958, 494] on span "Previous page" at bounding box center [954, 494] width 29 height 29
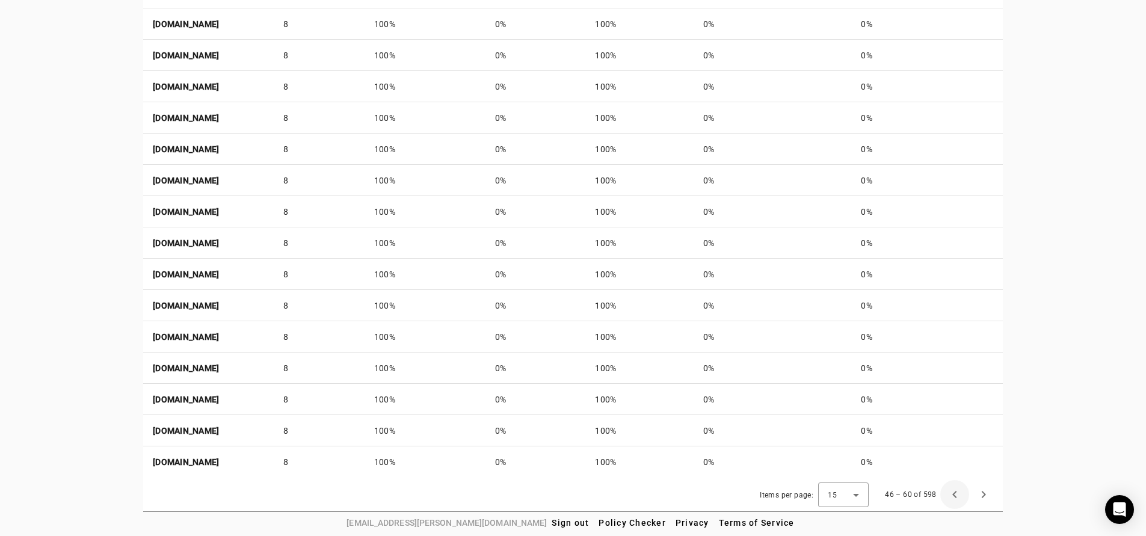
click at [958, 494] on span "Previous page" at bounding box center [954, 494] width 29 height 29
click at [958, 494] on div "1 – 15 of 598" at bounding box center [939, 494] width 117 height 29
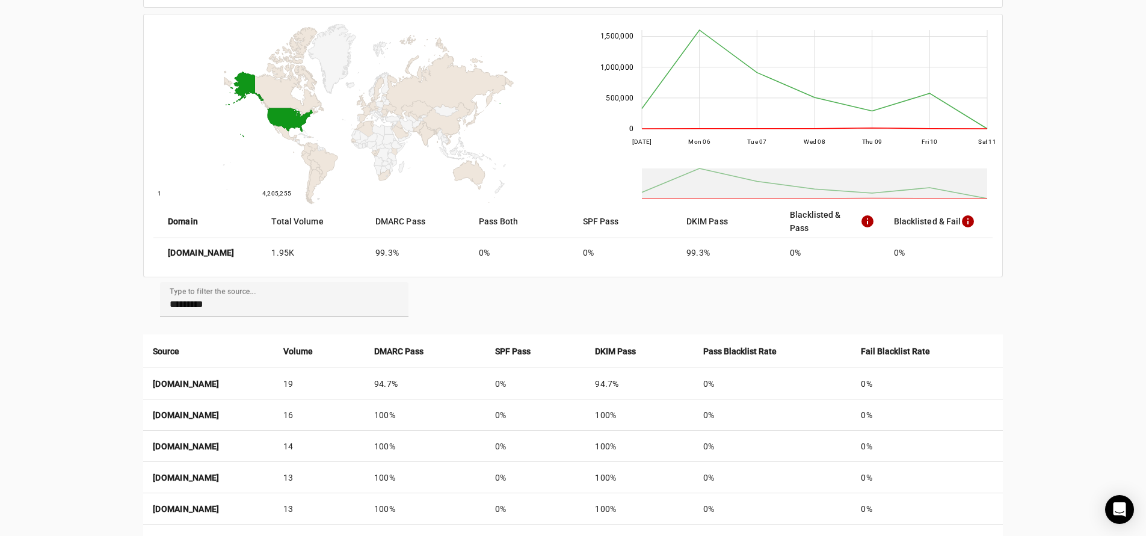
scroll to position [0, 0]
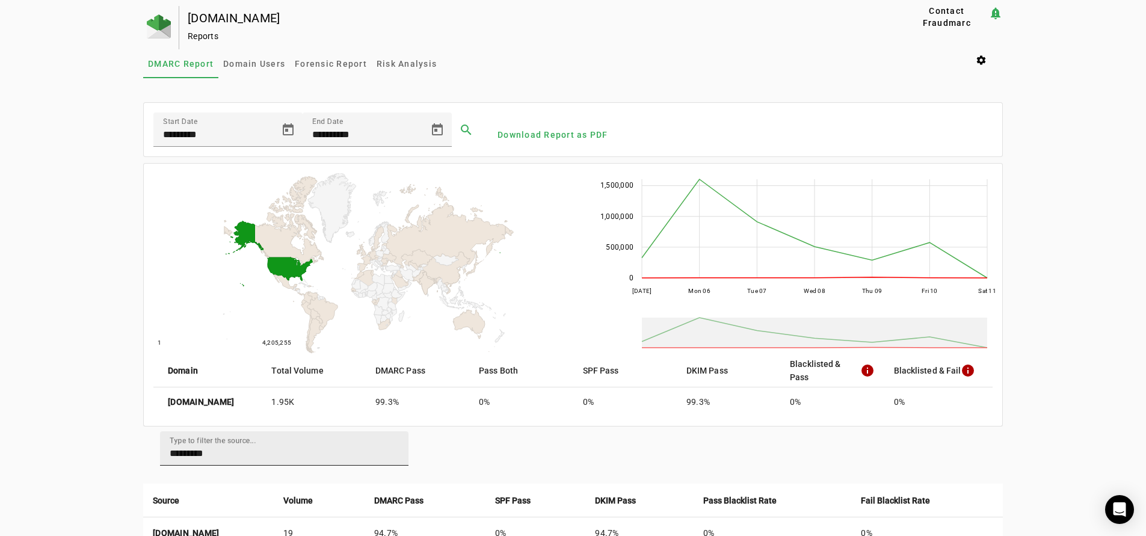
click at [262, 454] on input "*********" at bounding box center [284, 453] width 229 height 14
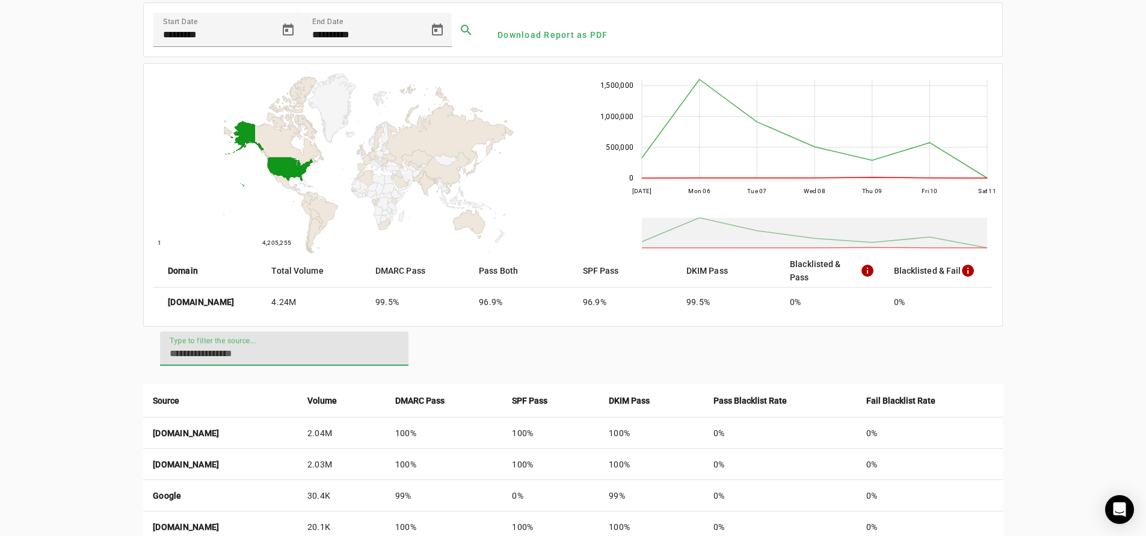
scroll to position [365, 0]
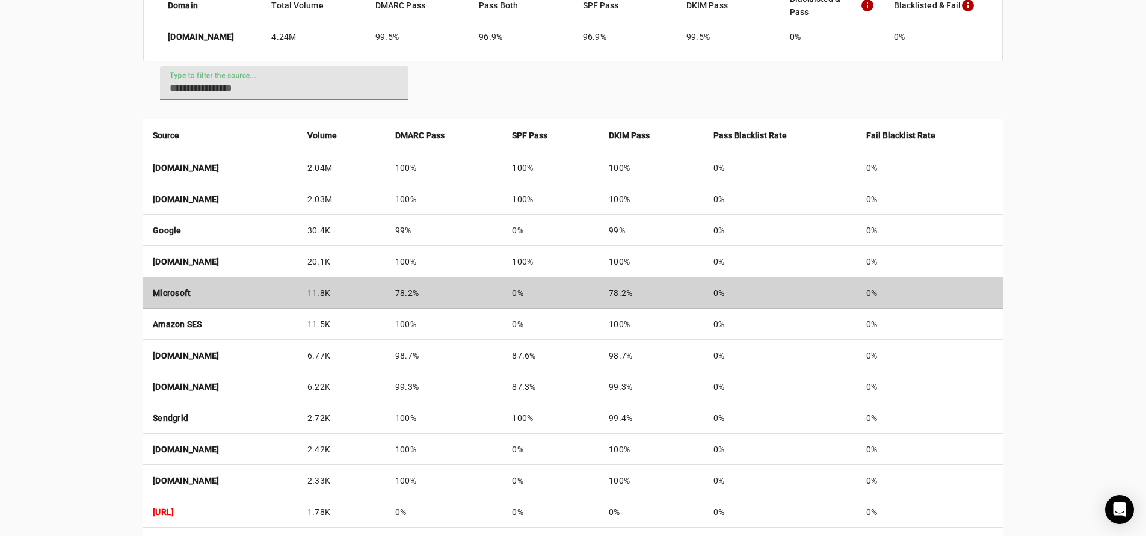
click at [212, 297] on td "Microsoft" at bounding box center [220, 292] width 155 height 31
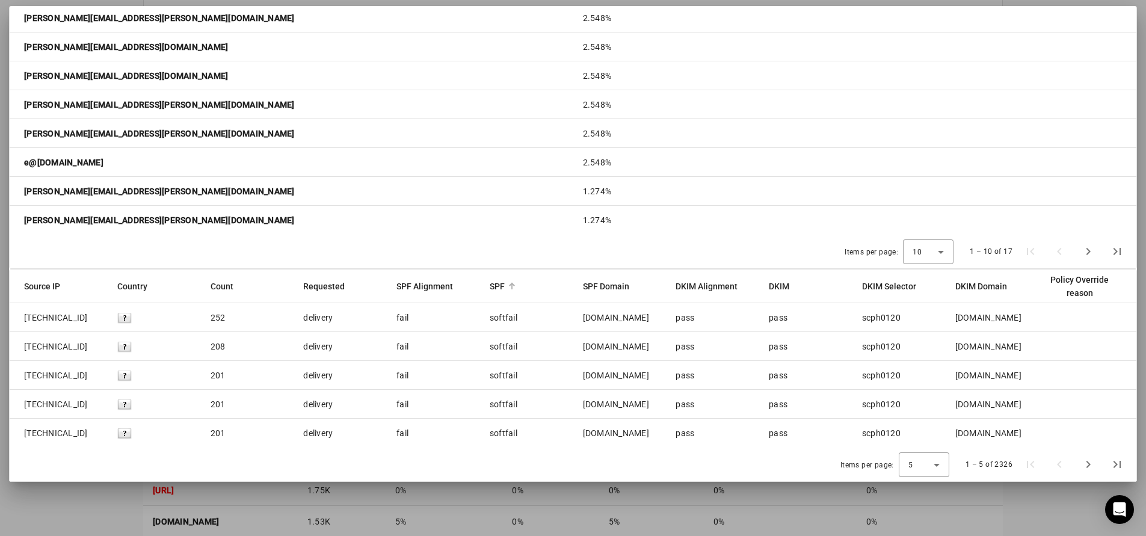
scroll to position [421, 0]
click at [1087, 463] on span "Next page" at bounding box center [1088, 464] width 29 height 29
click at [1088, 463] on span "Next page" at bounding box center [1088, 464] width 29 height 29
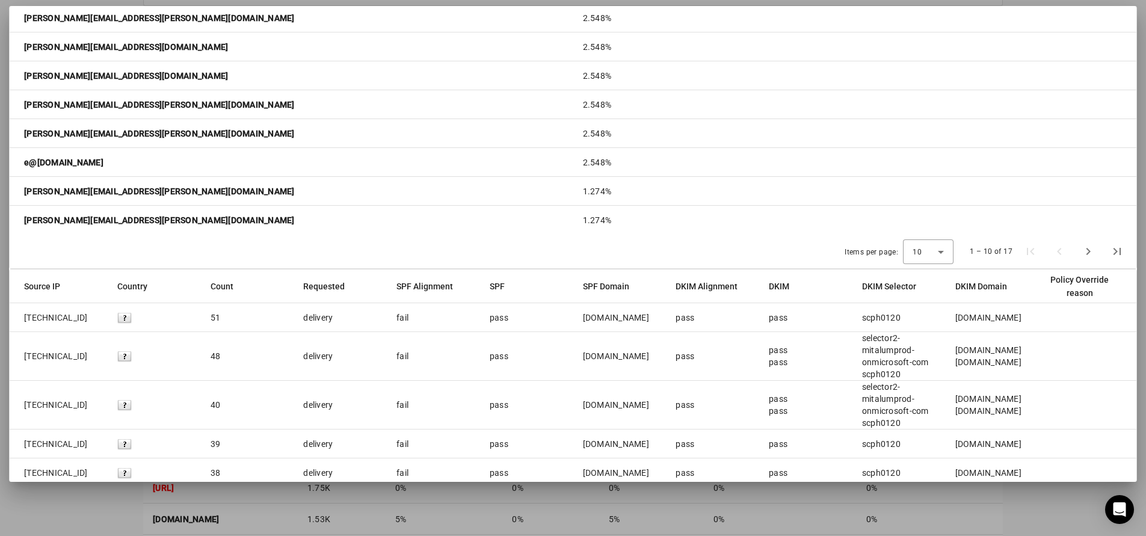
click at [1088, 463] on mat-cell at bounding box center [1087, 472] width 98 height 29
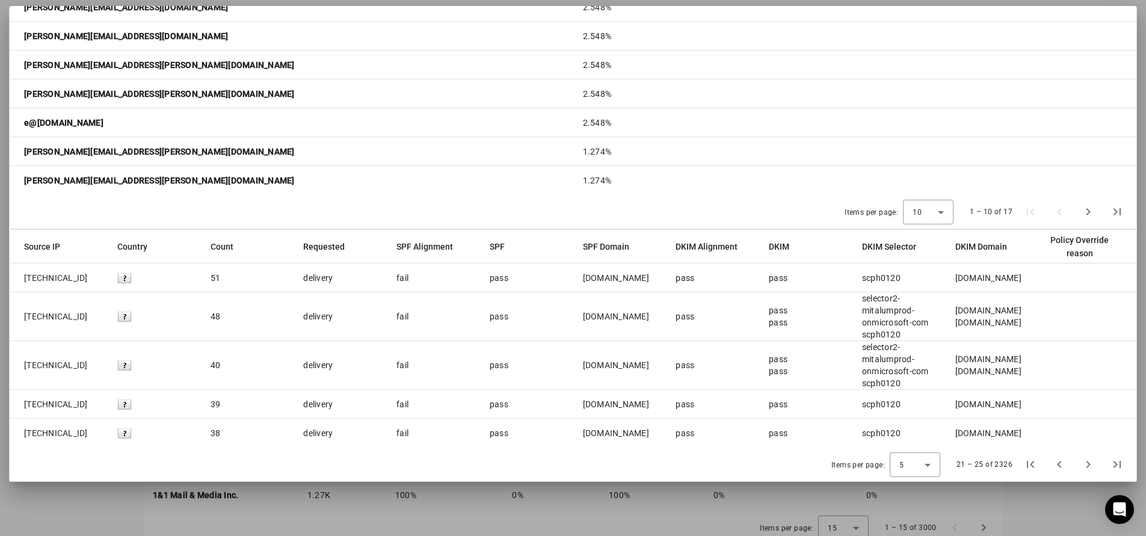
scroll to position [509, 0]
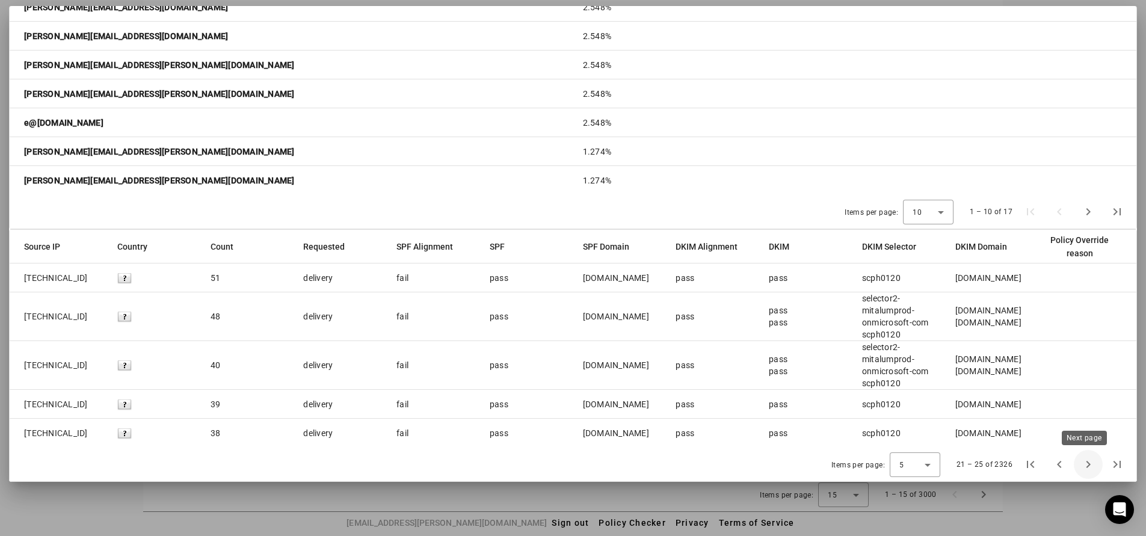
click at [1085, 464] on span "Next page" at bounding box center [1088, 464] width 29 height 29
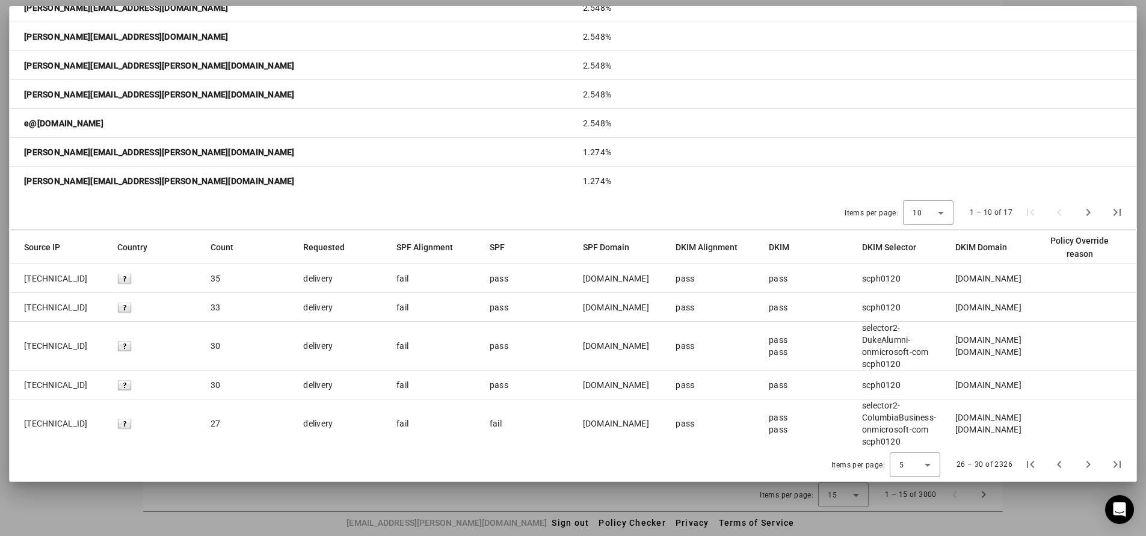
click at [1091, 396] on mat-cell at bounding box center [1087, 385] width 98 height 29
click at [1086, 465] on span "Next page" at bounding box center [1088, 464] width 29 height 29
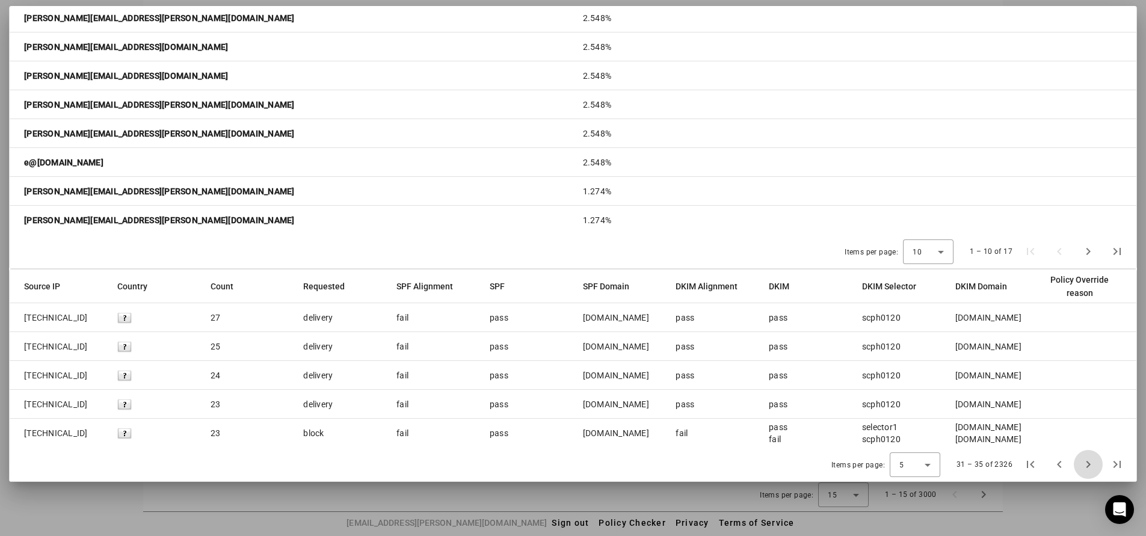
click at [1086, 465] on span "Next page" at bounding box center [1088, 464] width 29 height 29
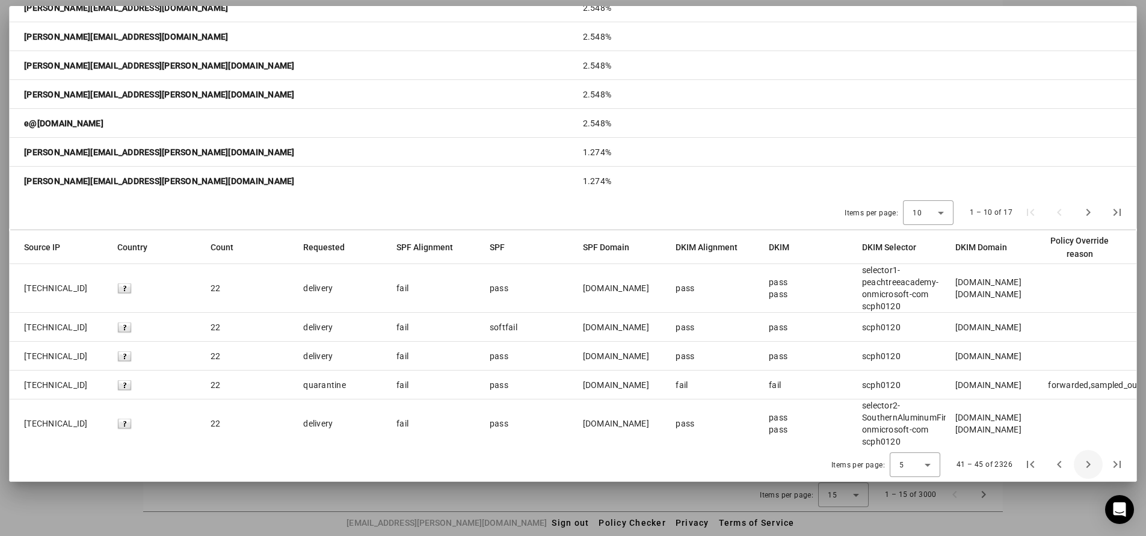
click at [1086, 465] on span "Next page" at bounding box center [1088, 464] width 29 height 29
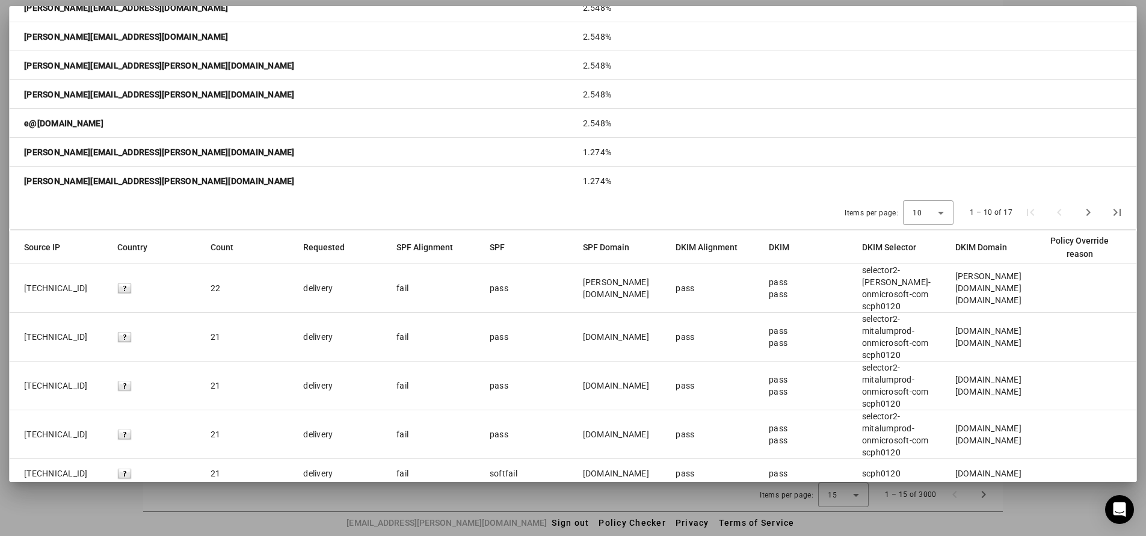
click at [1086, 465] on mat-cell at bounding box center [1087, 473] width 98 height 29
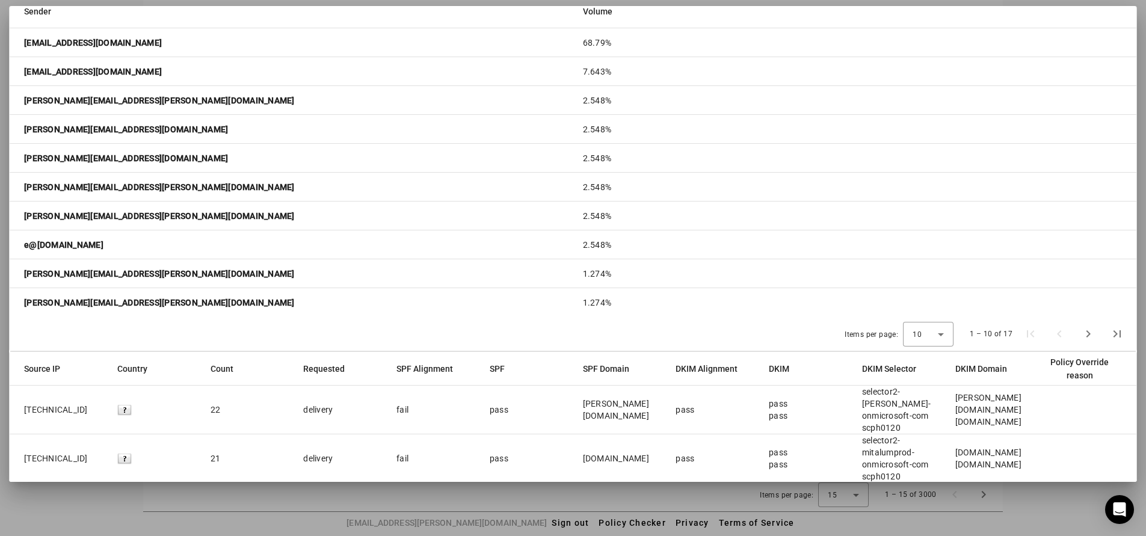
scroll to position [0, 0]
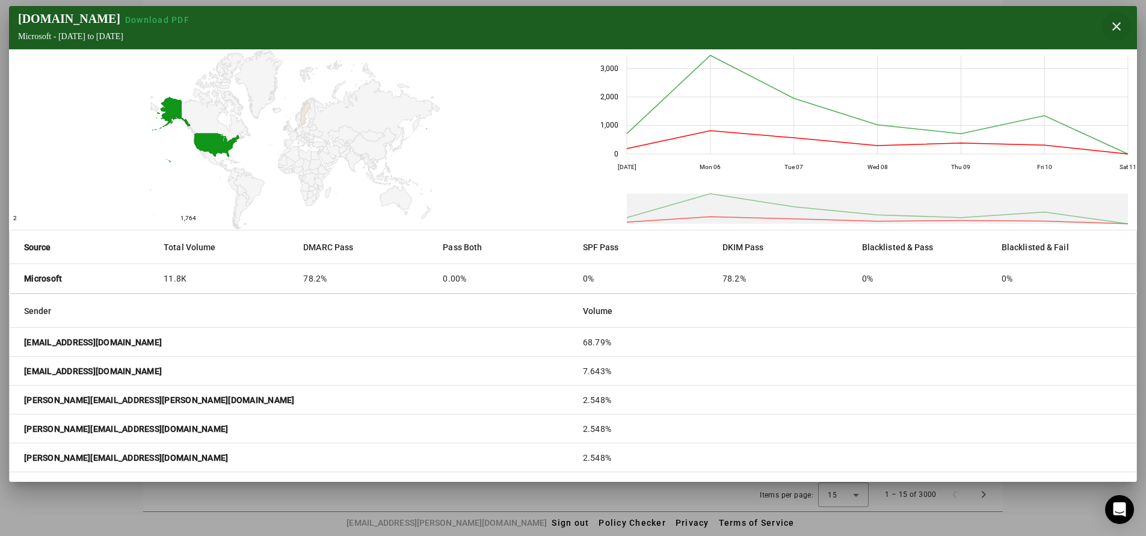
click at [1111, 31] on span "button" at bounding box center [1116, 26] width 29 height 29
